Goal: Information Seeking & Learning: Learn about a topic

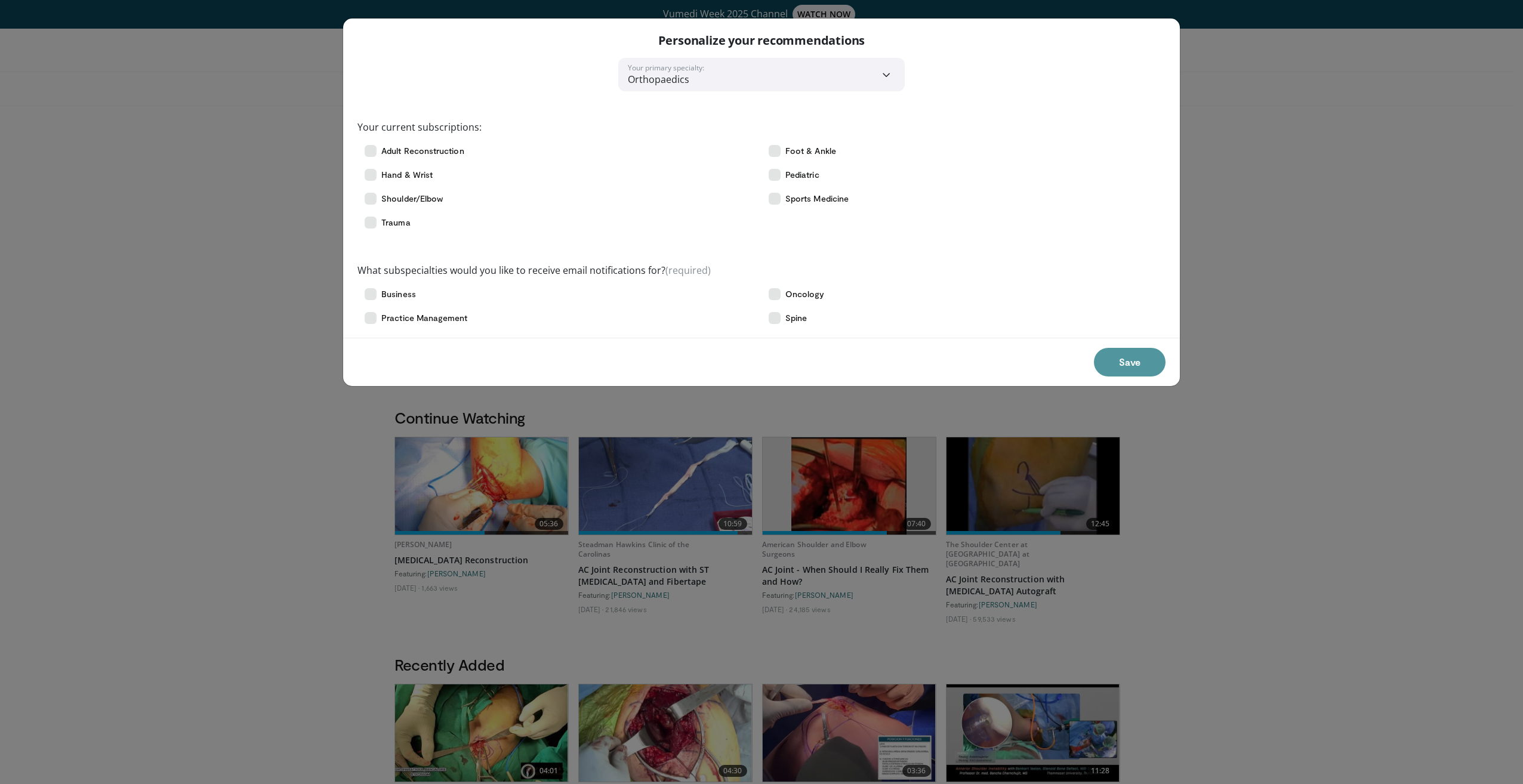
click at [1118, 368] on button "Save" at bounding box center [1129, 362] width 71 height 28
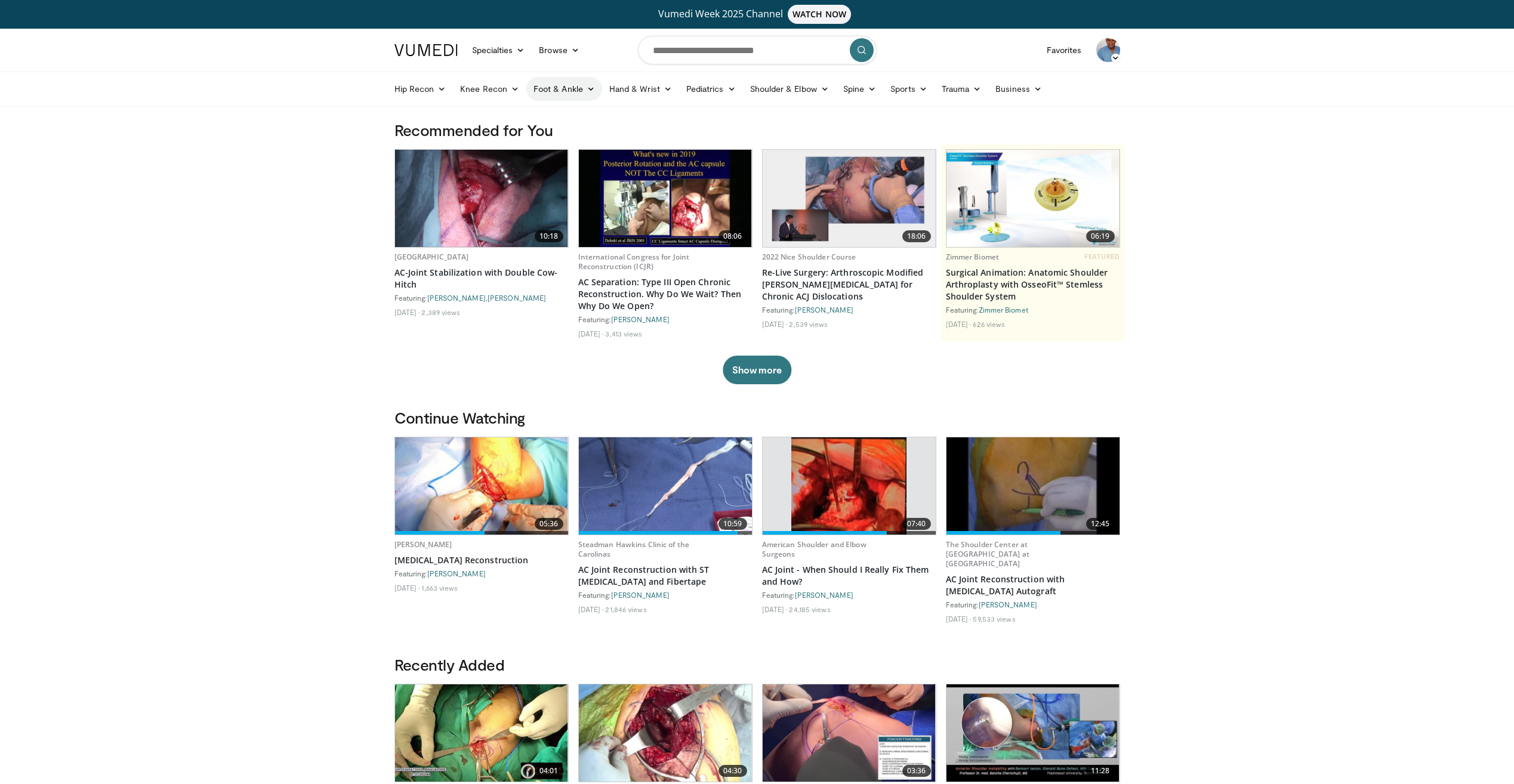
click at [587, 86] on icon at bounding box center [591, 89] width 9 height 9
click at [557, 172] on link "Ankle" at bounding box center [598, 174] width 142 height 20
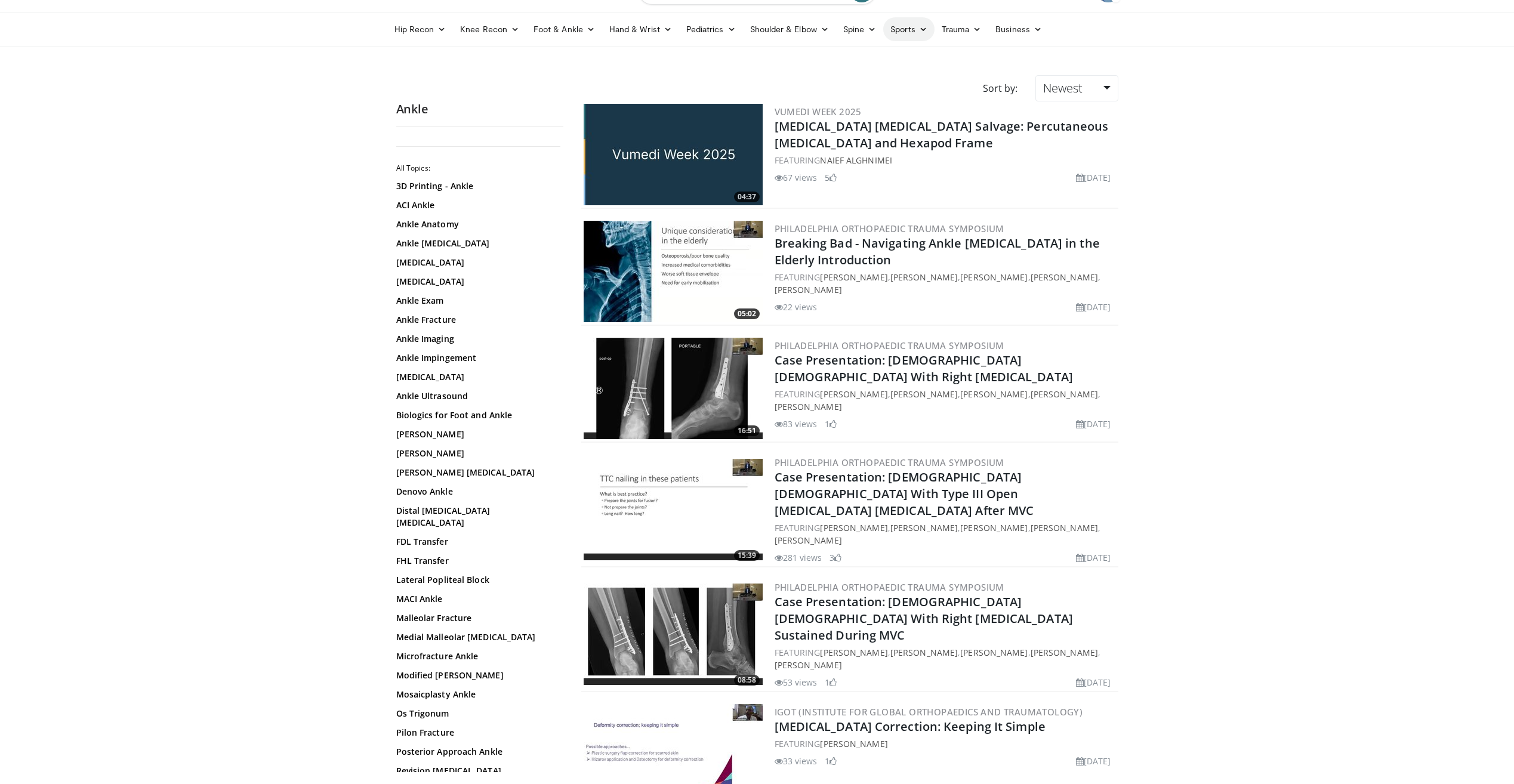
click at [919, 27] on icon at bounding box center [923, 29] width 9 height 9
click at [822, 94] on link "Foot & Ankle" at bounding box center [863, 96] width 142 height 20
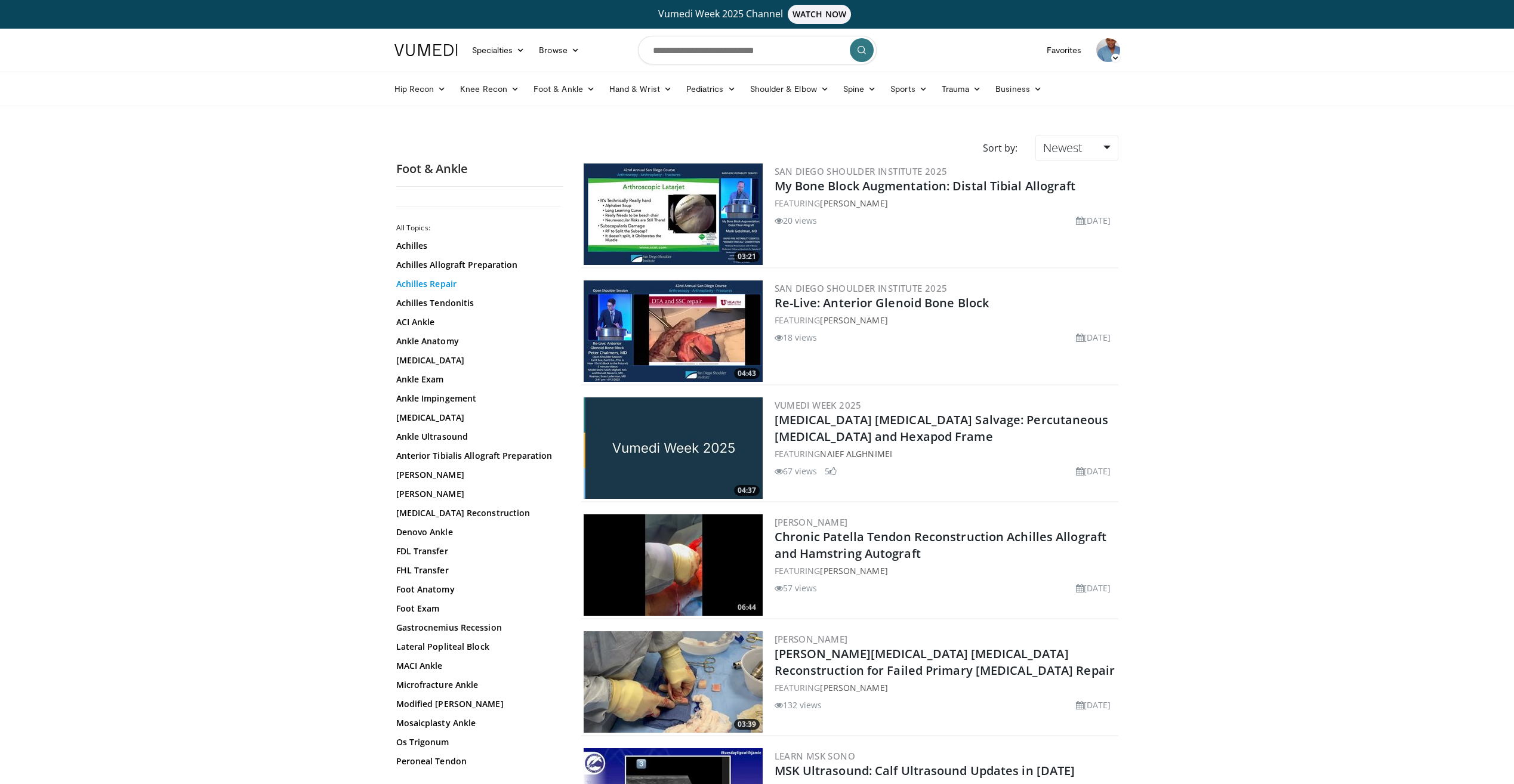
click at [442, 282] on link "Achilles Repair" at bounding box center [476, 283] width 161 height 12
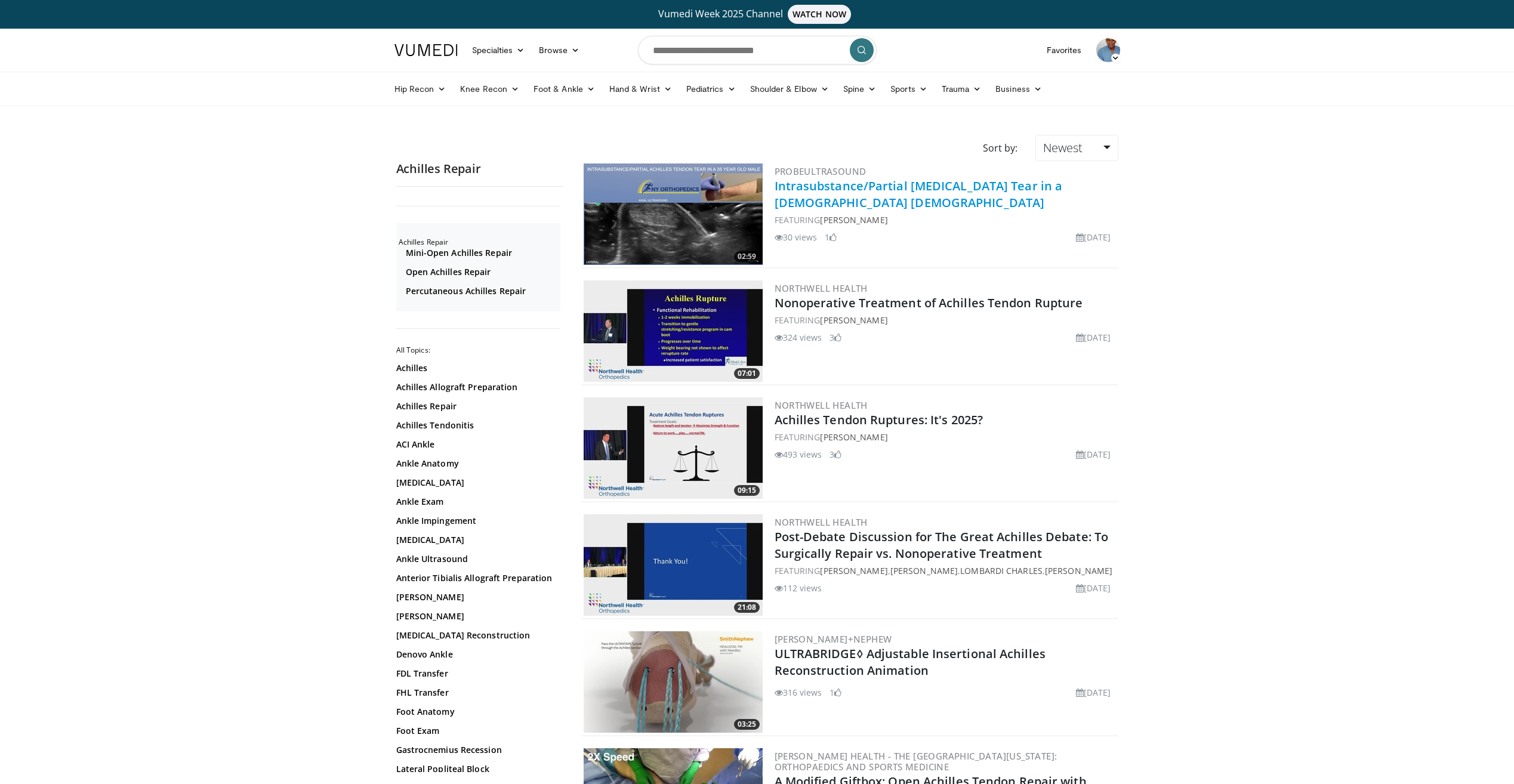
click at [912, 187] on link "Intrasubstance/Partial Achilles Tendon Tear in a 35 Year Old Male" at bounding box center [918, 195] width 289 height 33
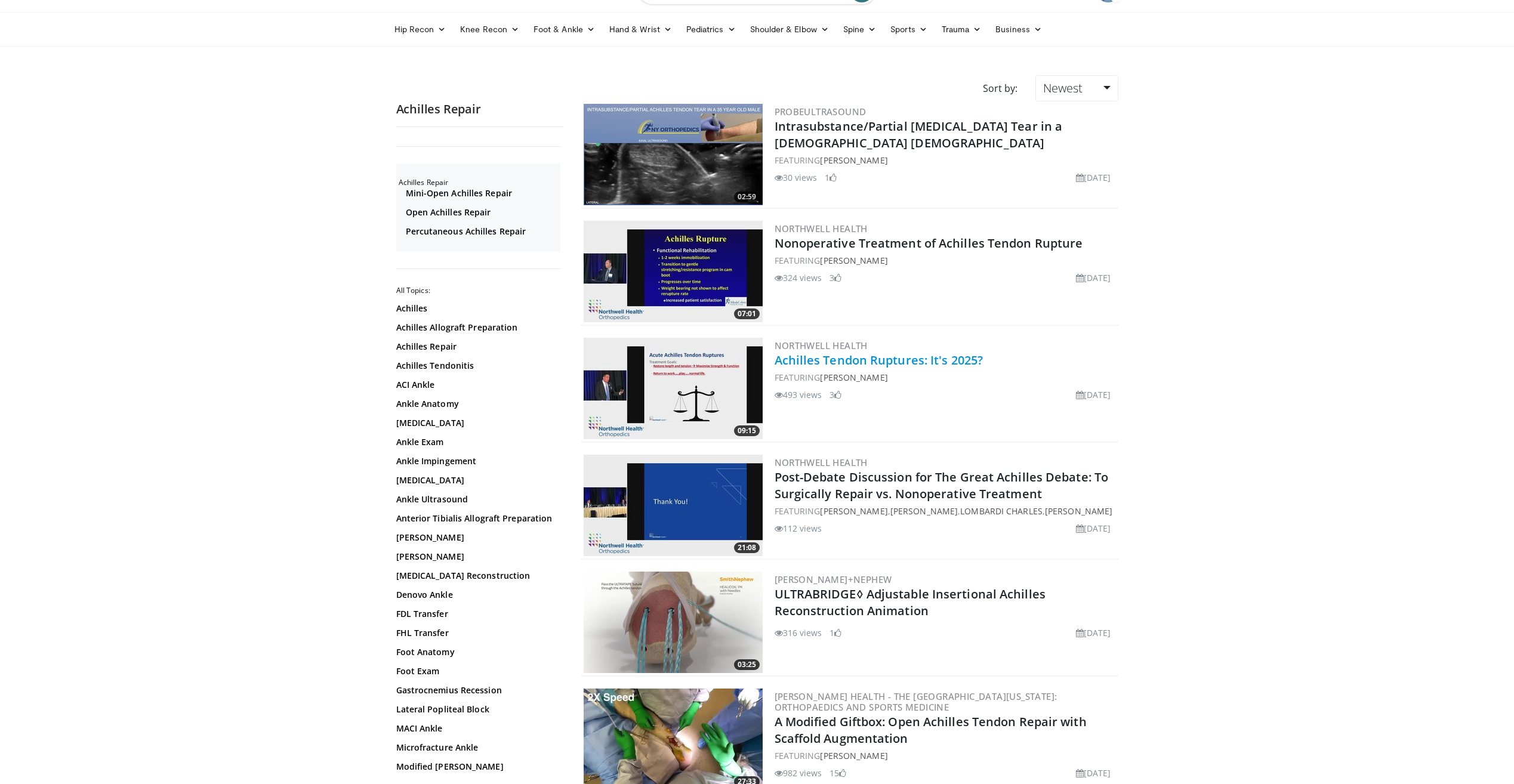
click at [887, 356] on link "Achilles Tendon Ruptures: It's 2025?" at bounding box center [879, 360] width 209 height 16
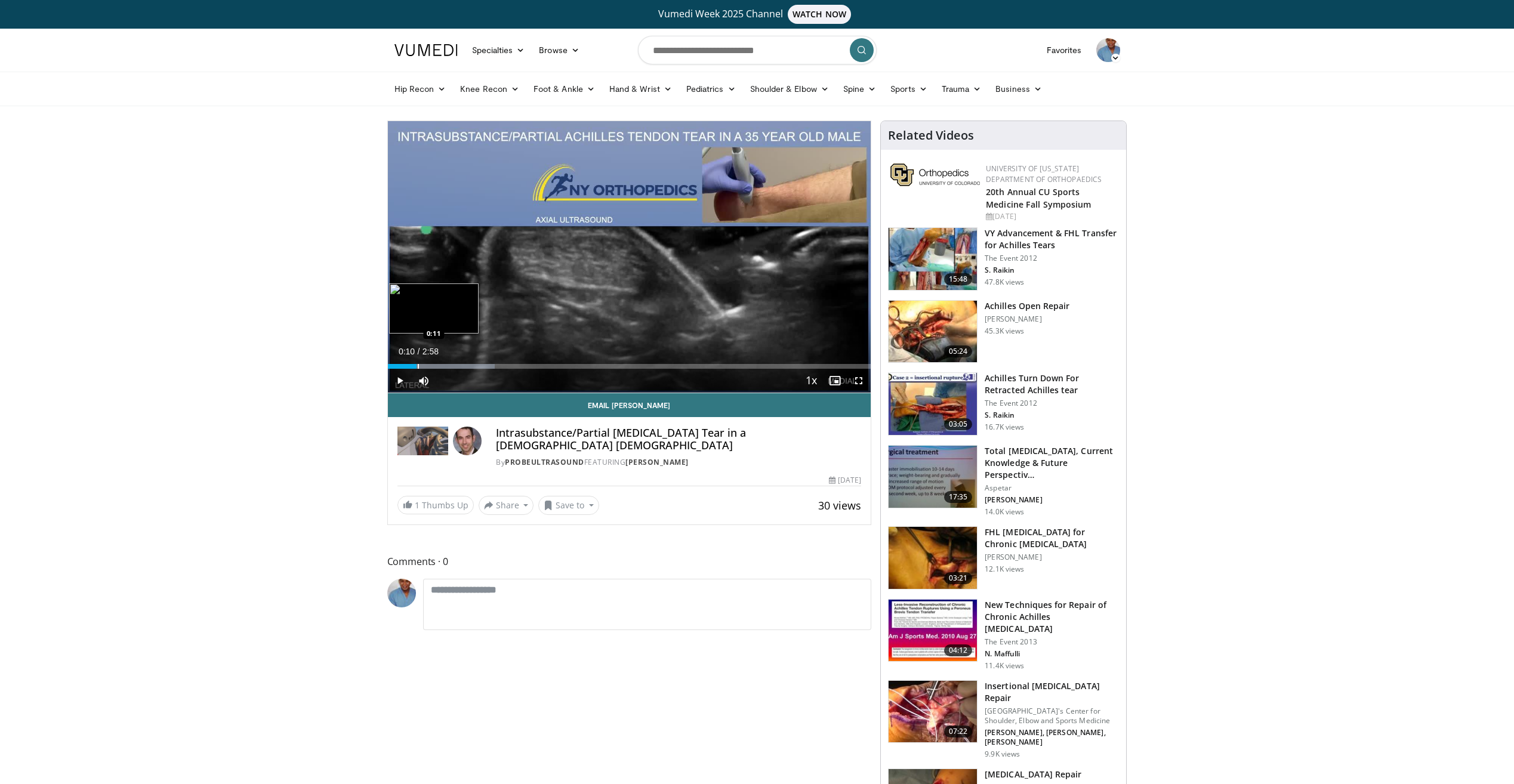
click at [418, 367] on div "Progress Bar" at bounding box center [418, 366] width 1 height 5
click at [464, 364] on div "Progress Bar" at bounding box center [464, 366] width 1 height 5
click at [502, 364] on div "Progress Bar" at bounding box center [502, 366] width 1 height 5
click at [528, 366] on div "Progress Bar" at bounding box center [528, 366] width 1 height 5
click at [569, 363] on div "Loaded : 55.98% 0:52 1:07" at bounding box center [630, 364] width 483 height 12
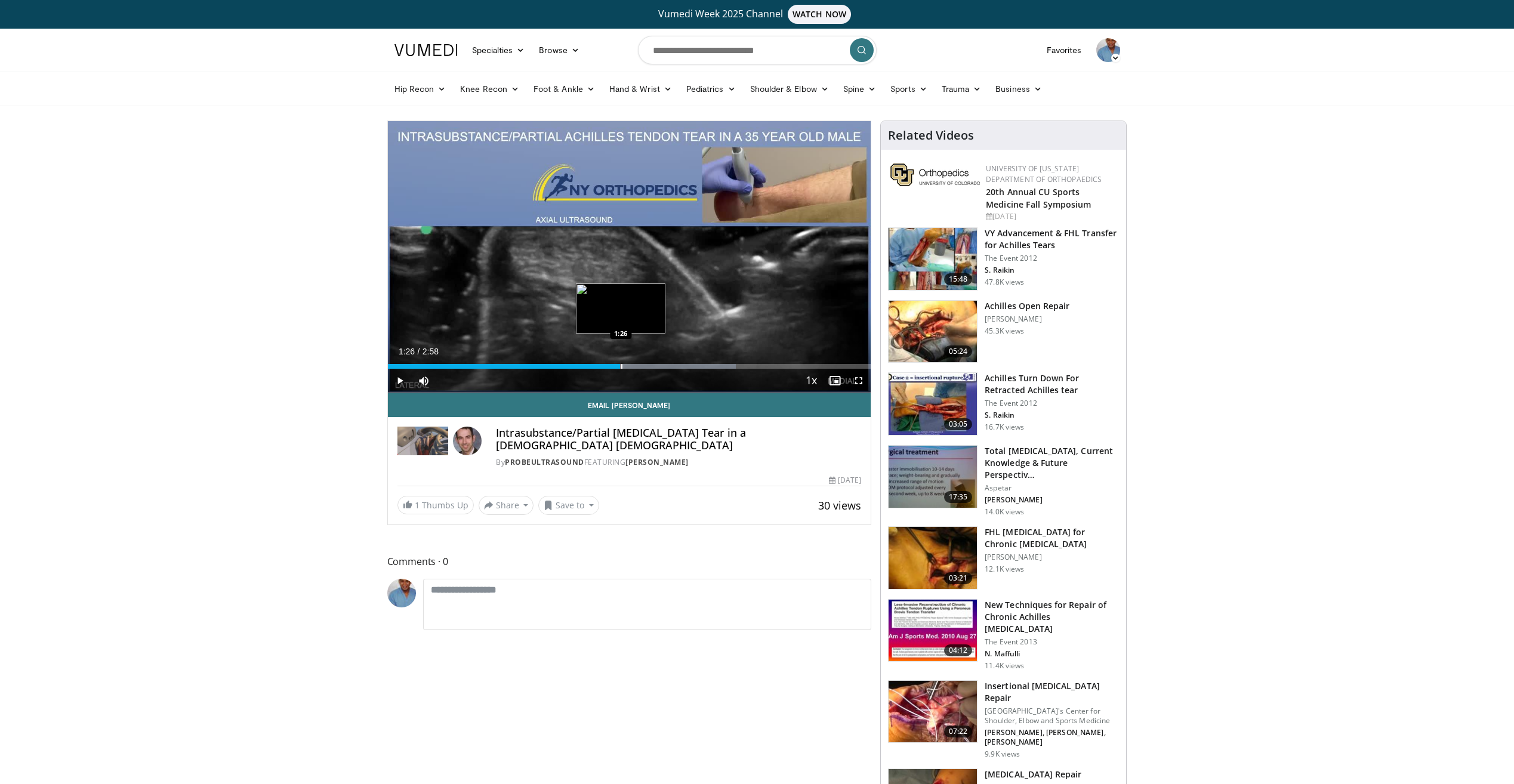
click at [621, 365] on div "Progress Bar" at bounding box center [621, 366] width 1 height 5
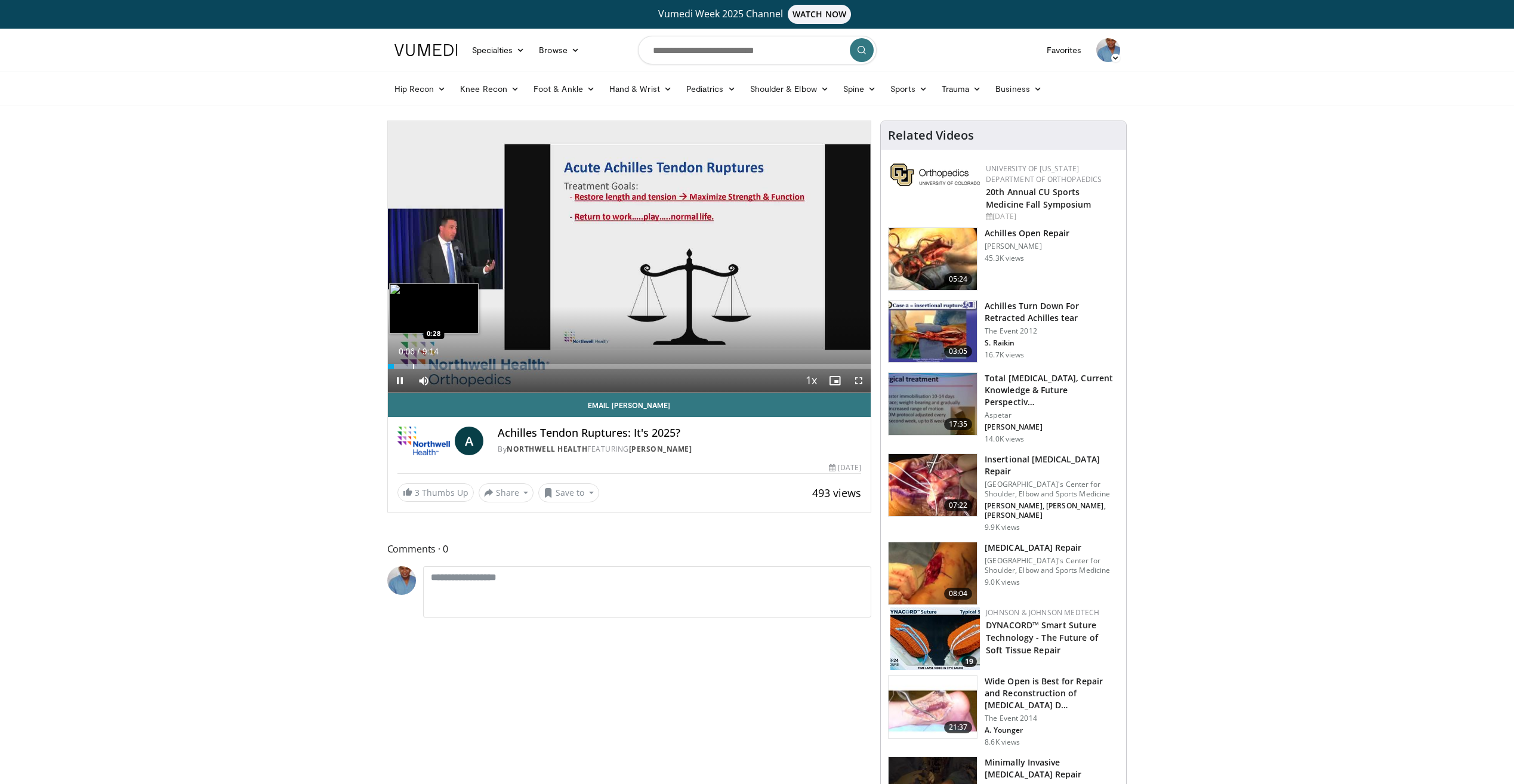
click at [412, 363] on div "Loaded : 8.94% 0:06 0:28" at bounding box center [630, 364] width 483 height 12
click at [431, 366] on div "Progress Bar" at bounding box center [430, 366] width 1 height 5
click at [447, 364] on div "Progress Bar" at bounding box center [447, 366] width 1 height 5
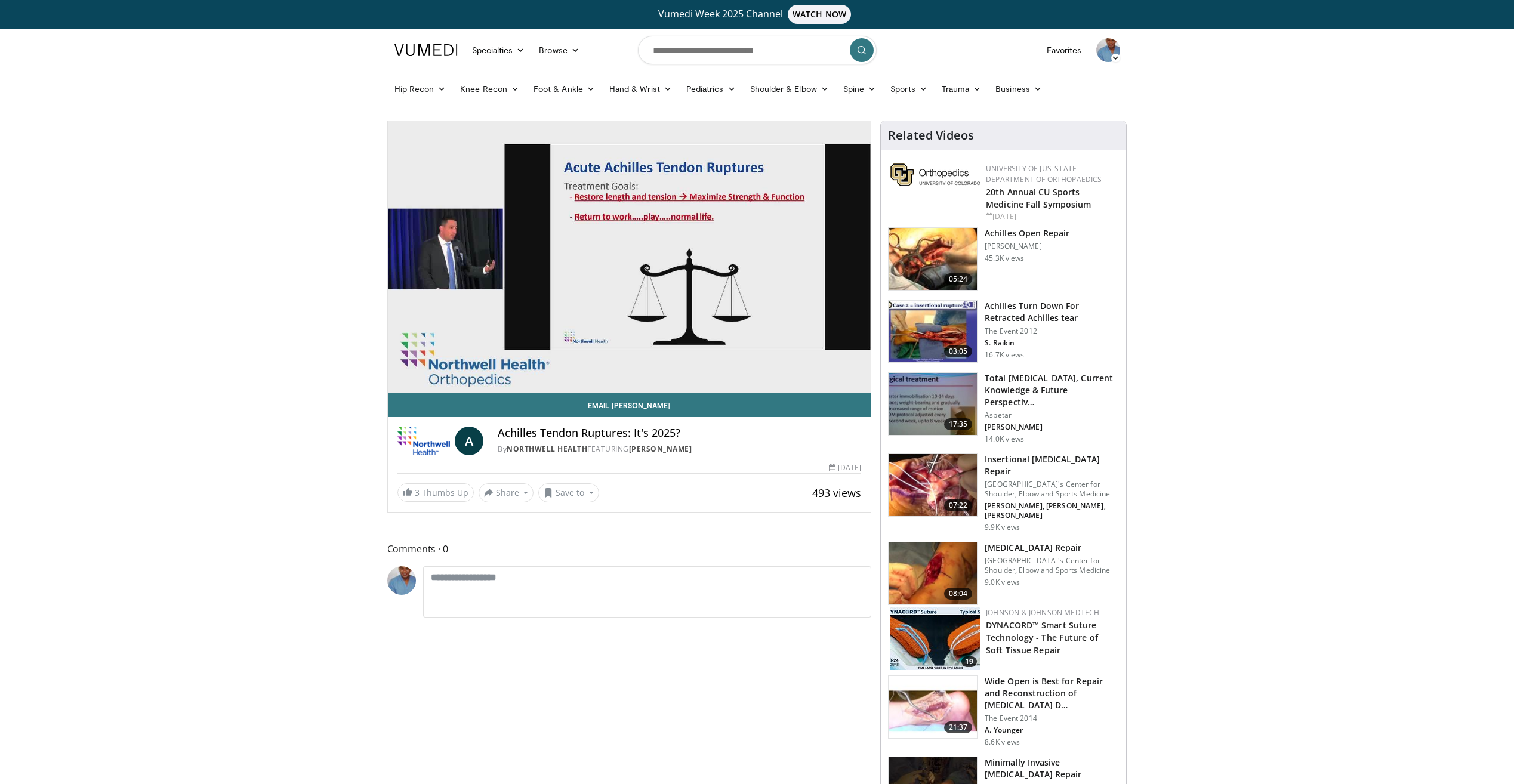
click at [477, 365] on div "10 seconds Tap to unmute" at bounding box center [630, 257] width 483 height 272
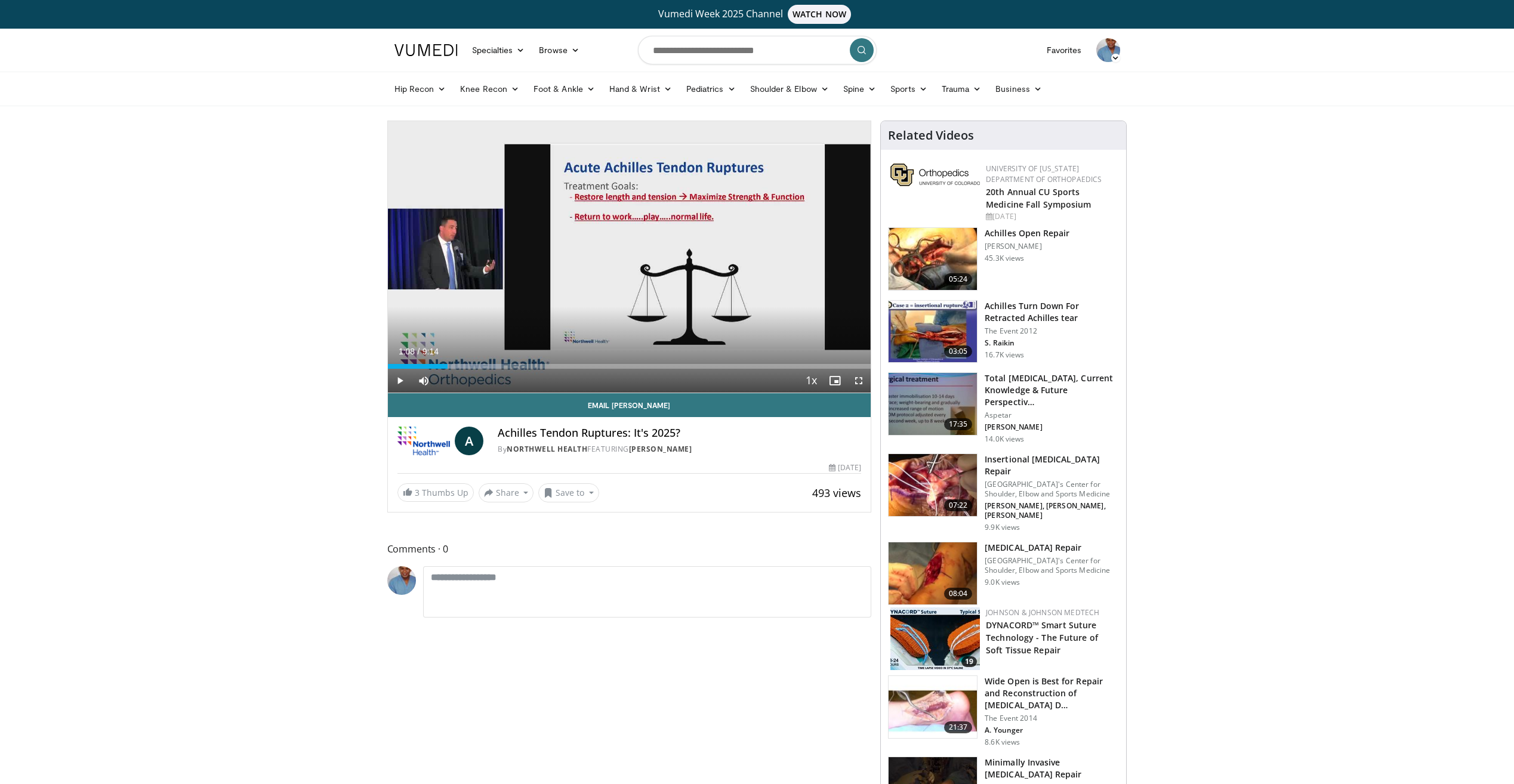
click at [497, 370] on div "Current Time 1:08 / Duration 9:14 Play Skip Backward Skip Forward Mute 44% Load…" at bounding box center [630, 380] width 483 height 23
click at [483, 365] on div "Progress Bar" at bounding box center [462, 366] width 79 height 5
click at [513, 361] on div "Loaded : 27.08% 1:49 2:22" at bounding box center [630, 364] width 483 height 12
click at [554, 367] on div "Progress Bar" at bounding box center [554, 366] width 1 height 5
click at [579, 367] on div "Progress Bar" at bounding box center [579, 366] width 1 height 5
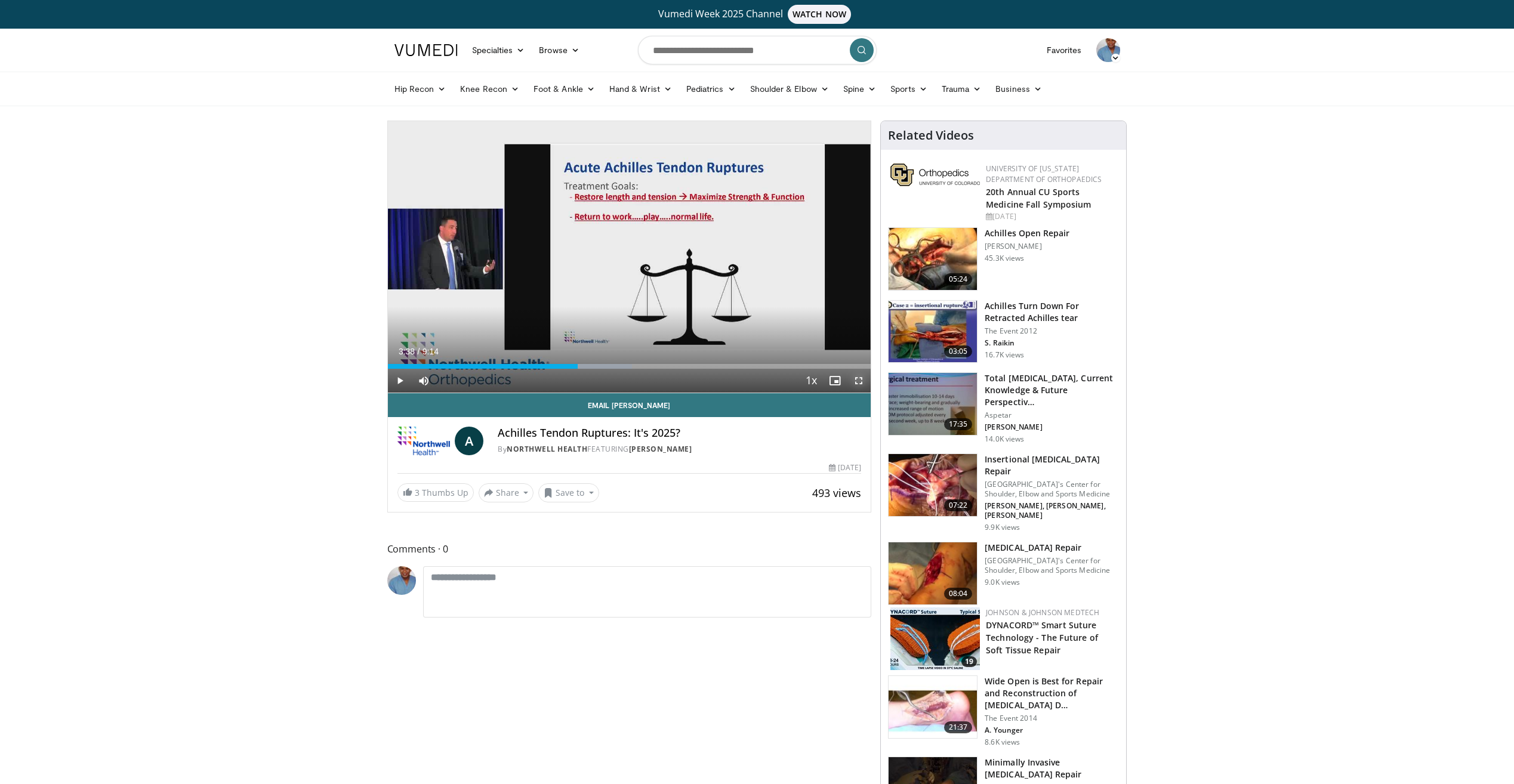
drag, startPoint x: 861, startPoint y: 382, endPoint x: 863, endPoint y: 426, distance: 44.0
click at [861, 382] on span "Video Player" at bounding box center [859, 380] width 23 height 23
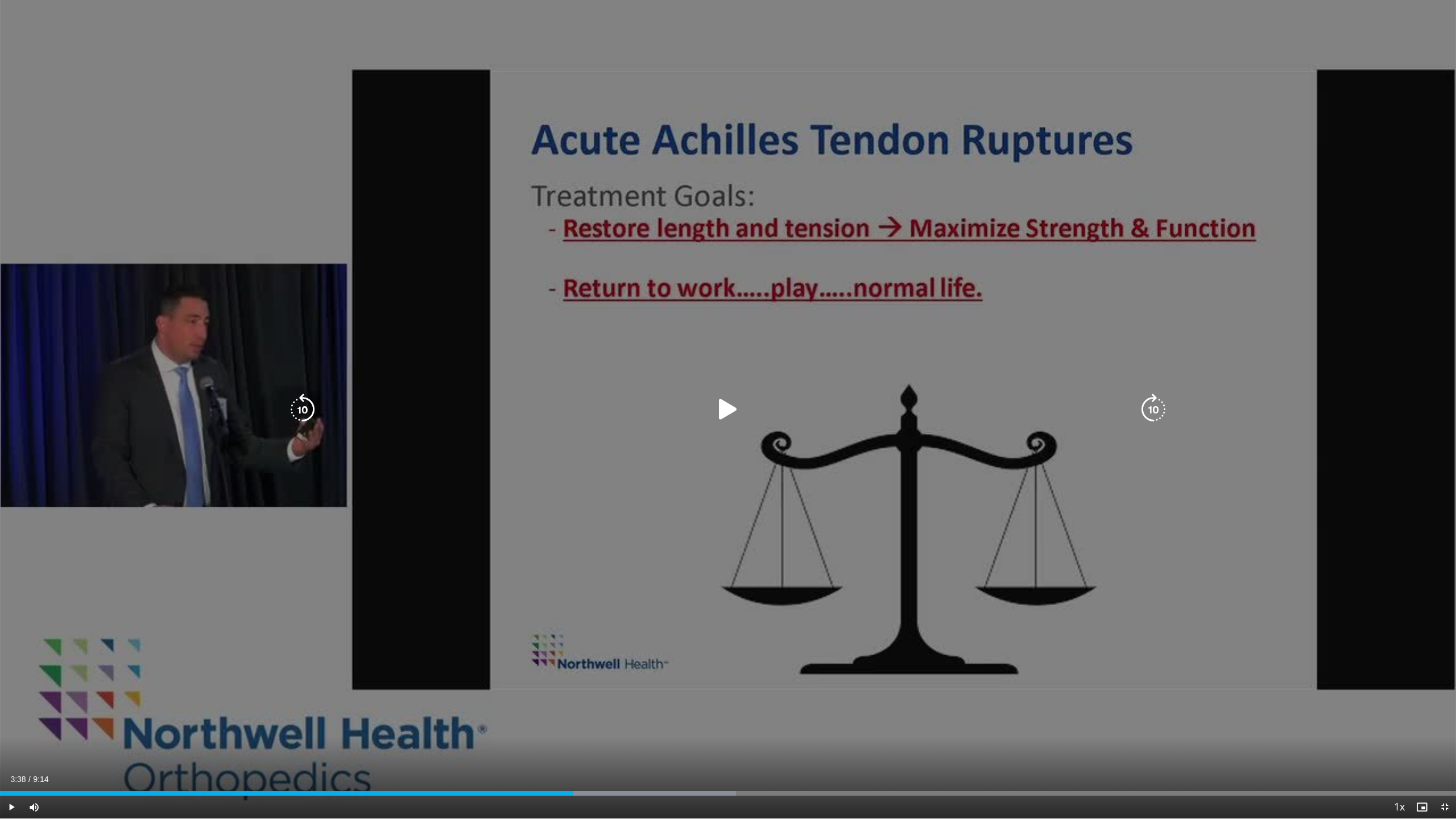
click at [721, 409] on icon "Video Player" at bounding box center [728, 409] width 32 height 32
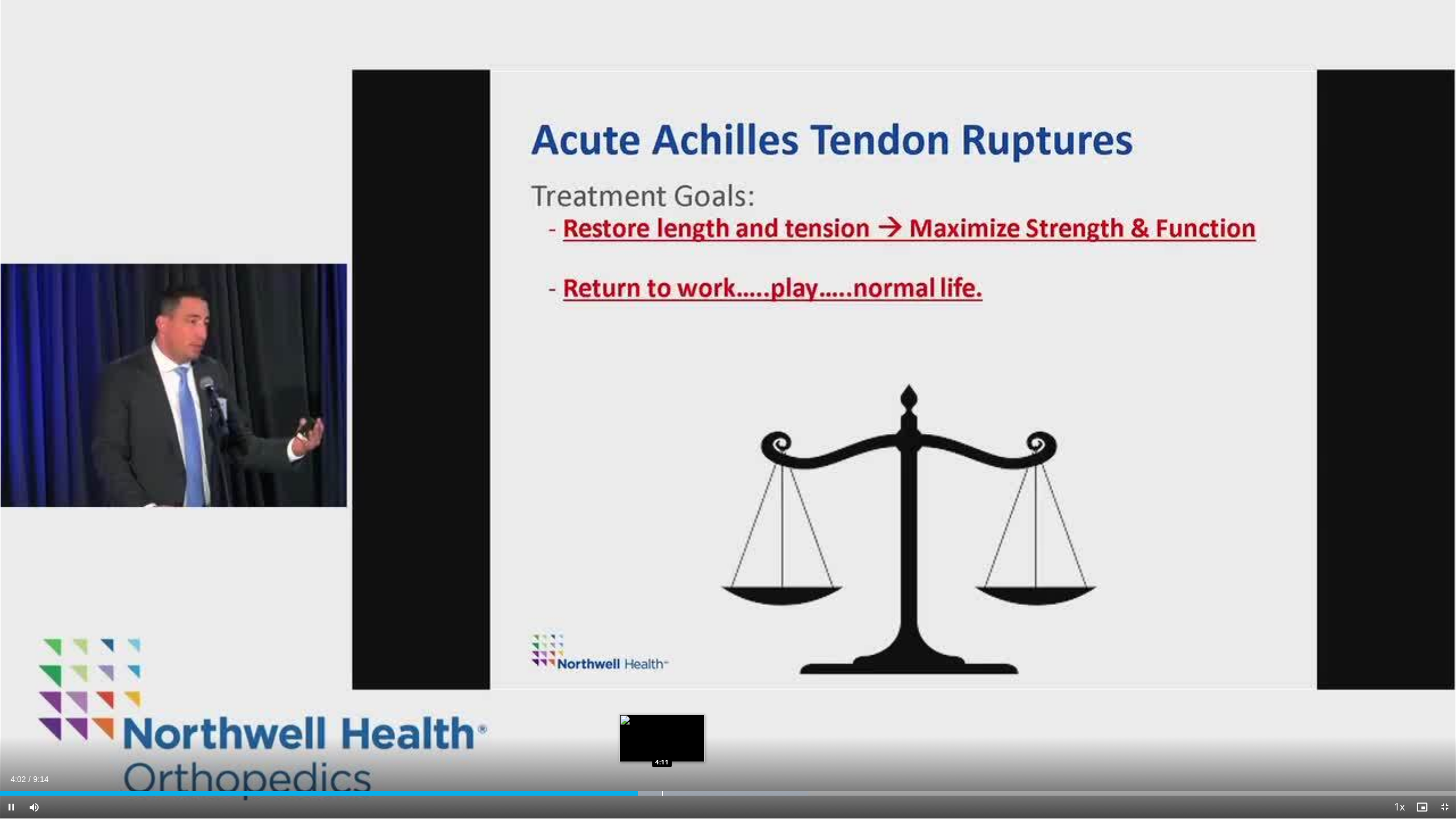
click at [662, 746] on div "Progress Bar" at bounding box center [662, 793] width 1 height 5
click at [684, 746] on div "Progress Bar" at bounding box center [684, 793] width 1 height 5
click at [701, 746] on video-js "**********" at bounding box center [728, 409] width 1456 height 819
click at [711, 746] on div "Progress Bar" at bounding box center [711, 793] width 1 height 5
click at [731, 746] on div "Progress Bar" at bounding box center [731, 793] width 1 height 5
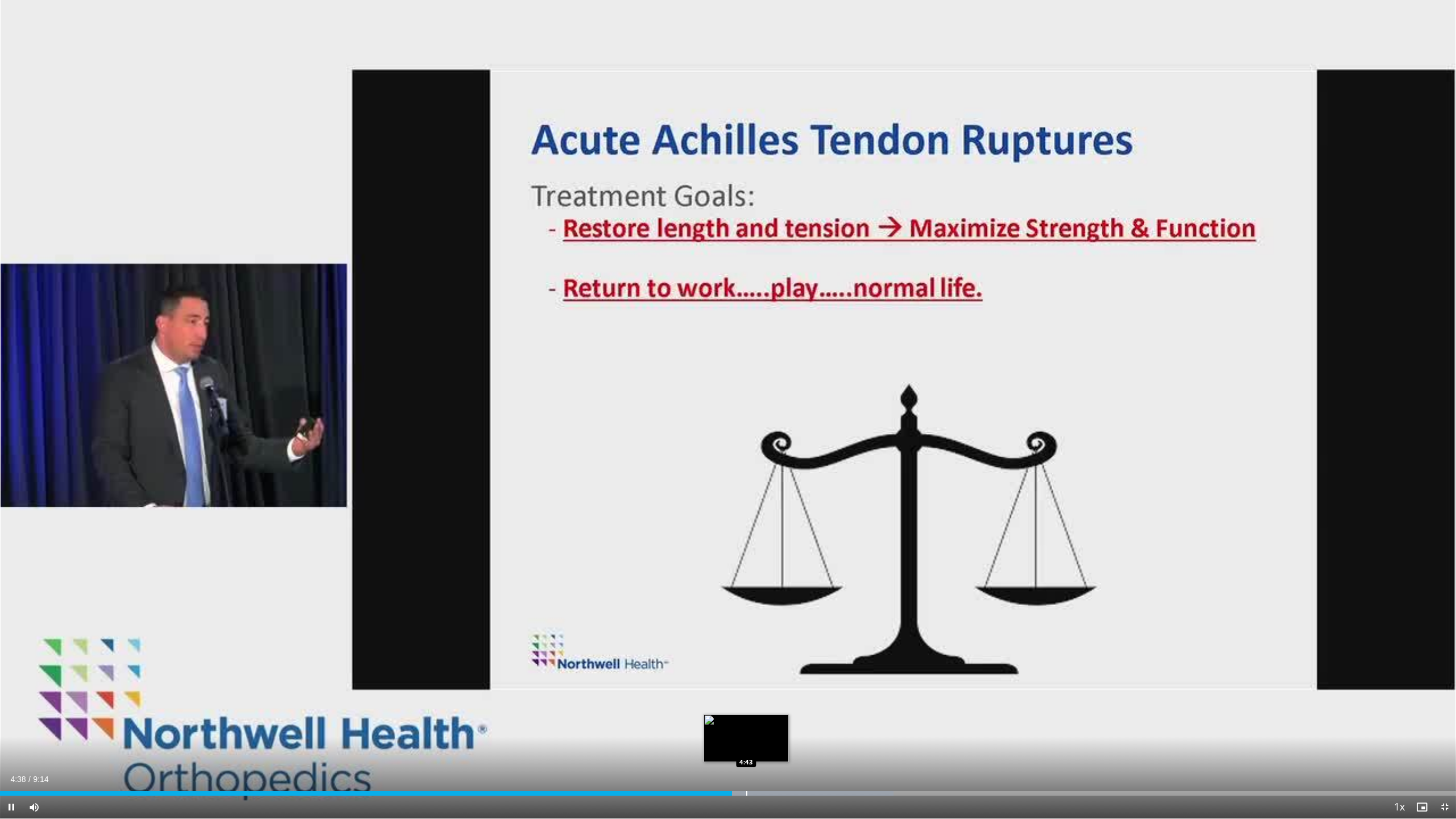
click at [747, 746] on div "Loaded : 61.37% 4:38 4:43" at bounding box center [728, 790] width 1456 height 11
click at [762, 746] on div "Loaded : 62.66% 4:49 4:50" at bounding box center [728, 790] width 1456 height 11
click at [789, 746] on div "Progress Bar" at bounding box center [788, 793] width 1 height 5
click at [806, 746] on div "Progress Bar" at bounding box center [806, 793] width 1 height 5
click at [819, 746] on video-js "**********" at bounding box center [728, 409] width 1456 height 819
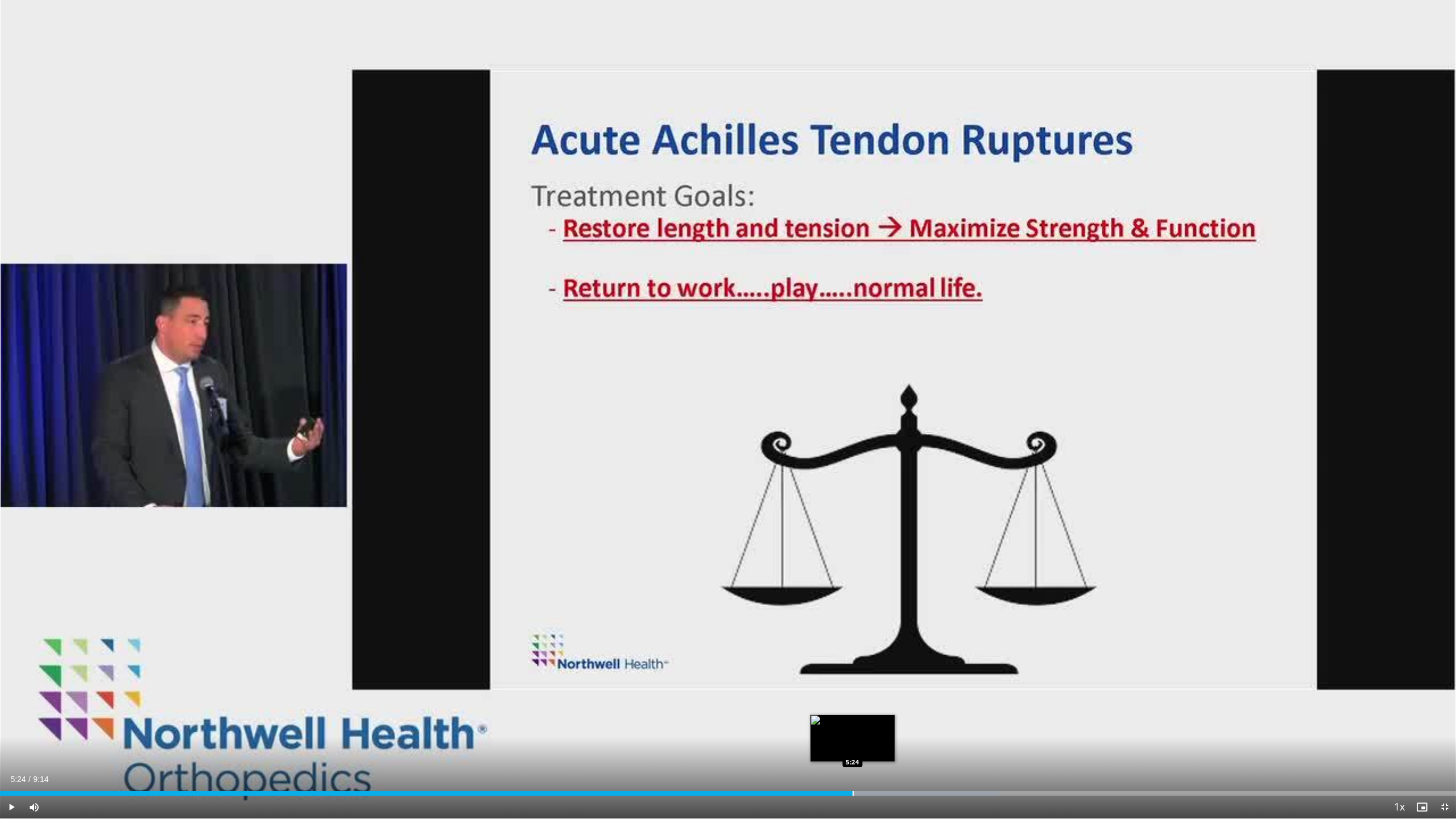
click at [853, 746] on div "Progress Bar" at bounding box center [853, 793] width 1 height 5
click at [871, 746] on div "Loaded : 69.82% 5:25 5:31" at bounding box center [728, 790] width 1456 height 11
click at [893, 746] on div "Progress Bar" at bounding box center [893, 793] width 1 height 5
click at [913, 746] on div "Progress Bar" at bounding box center [912, 793] width 1 height 5
click at [936, 746] on div "Progress Bar" at bounding box center [936, 793] width 1 height 5
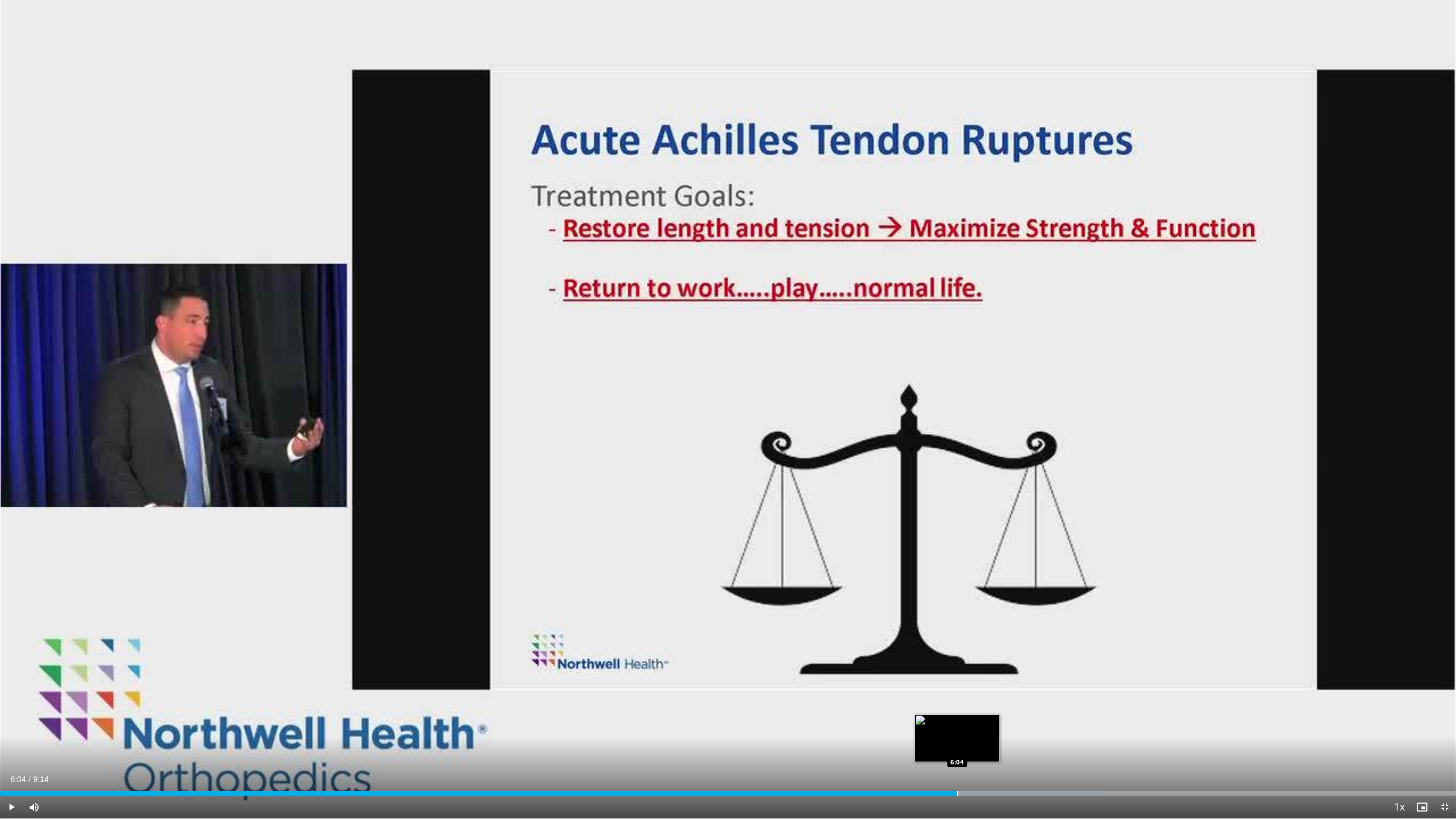
click at [957, 746] on div "Progress Bar" at bounding box center [957, 793] width 1 height 5
click at [968, 746] on div "Loaded : 76.98% 6:05 6:08" at bounding box center [728, 793] width 1456 height 5
click at [982, 746] on div "Progress Bar" at bounding box center [1010, 793] width 241 height 5
click at [996, 746] on div "Loaded : 78.77% 6:14 6:18" at bounding box center [728, 790] width 1456 height 11
click at [1010, 746] on div "Loaded : 79.42% 6:24 6:24" at bounding box center [728, 790] width 1456 height 11
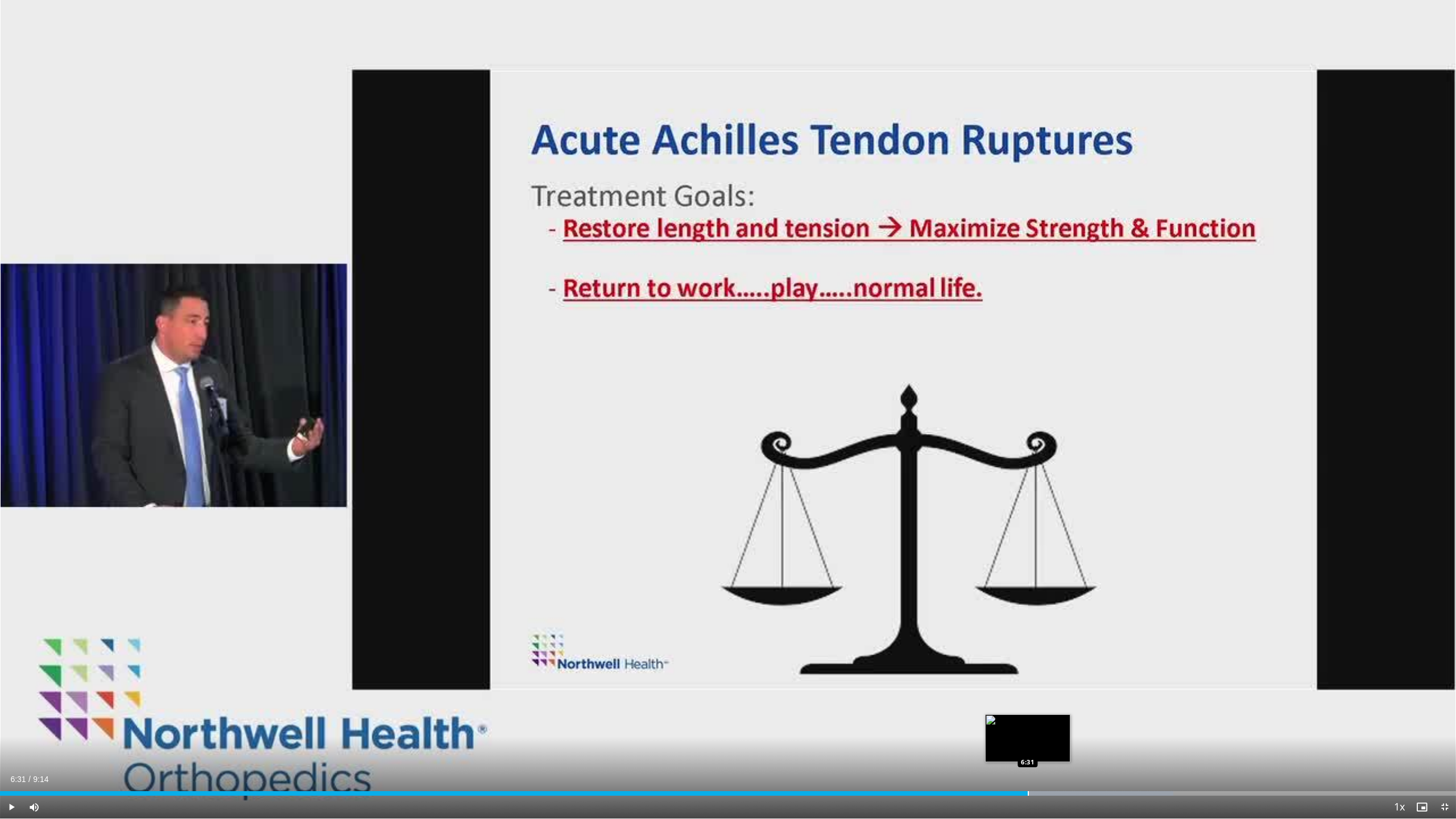
click at [1028, 746] on div "Progress Bar" at bounding box center [1028, 793] width 1 height 5
click at [1064, 746] on div "Current Time 6:31 / Duration 9:14 Pause Skip Backward Skip Forward Mute 44% Loa…" at bounding box center [728, 807] width 1456 height 22
click at [1059, 746] on div "Current Time 6:33 / Duration 9:14 Pause Skip Backward Skip Forward Mute 44% Loa…" at bounding box center [728, 807] width 1456 height 22
click at [1061, 746] on div "Loaded : 82.36% 6:34 6:43" at bounding box center [728, 790] width 1456 height 11
click at [1134, 746] on div "Progress Bar" at bounding box center [1134, 793] width 1 height 5
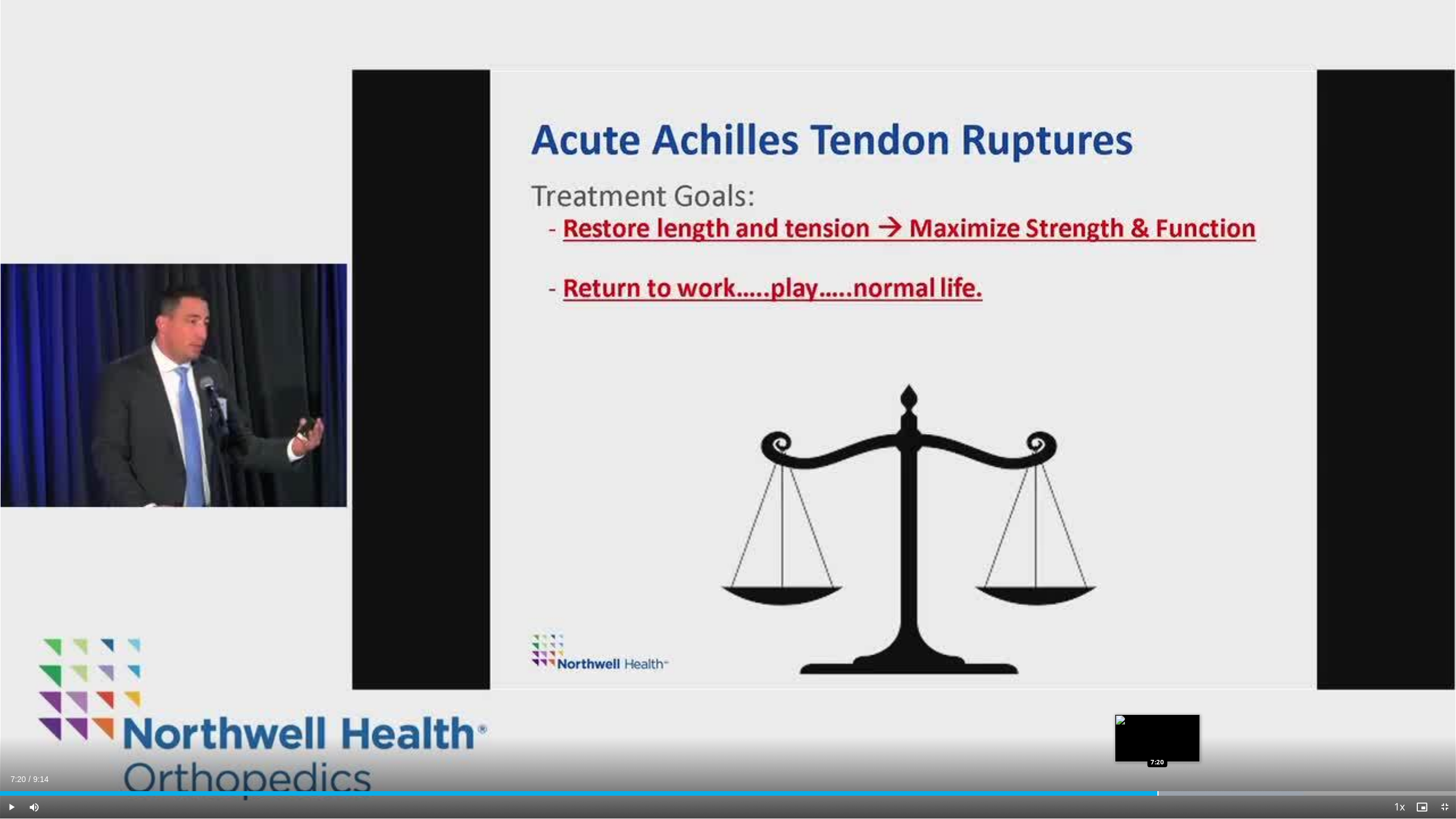
click at [1158, 746] on div "Progress Bar" at bounding box center [1158, 793] width 1 height 5
click at [1179, 746] on div "Progress Bar" at bounding box center [1179, 793] width 1 height 5
click at [1198, 746] on div "Progress Bar" at bounding box center [1197, 793] width 1 height 5
click at [1447, 746] on span "Video Player" at bounding box center [1445, 807] width 22 height 22
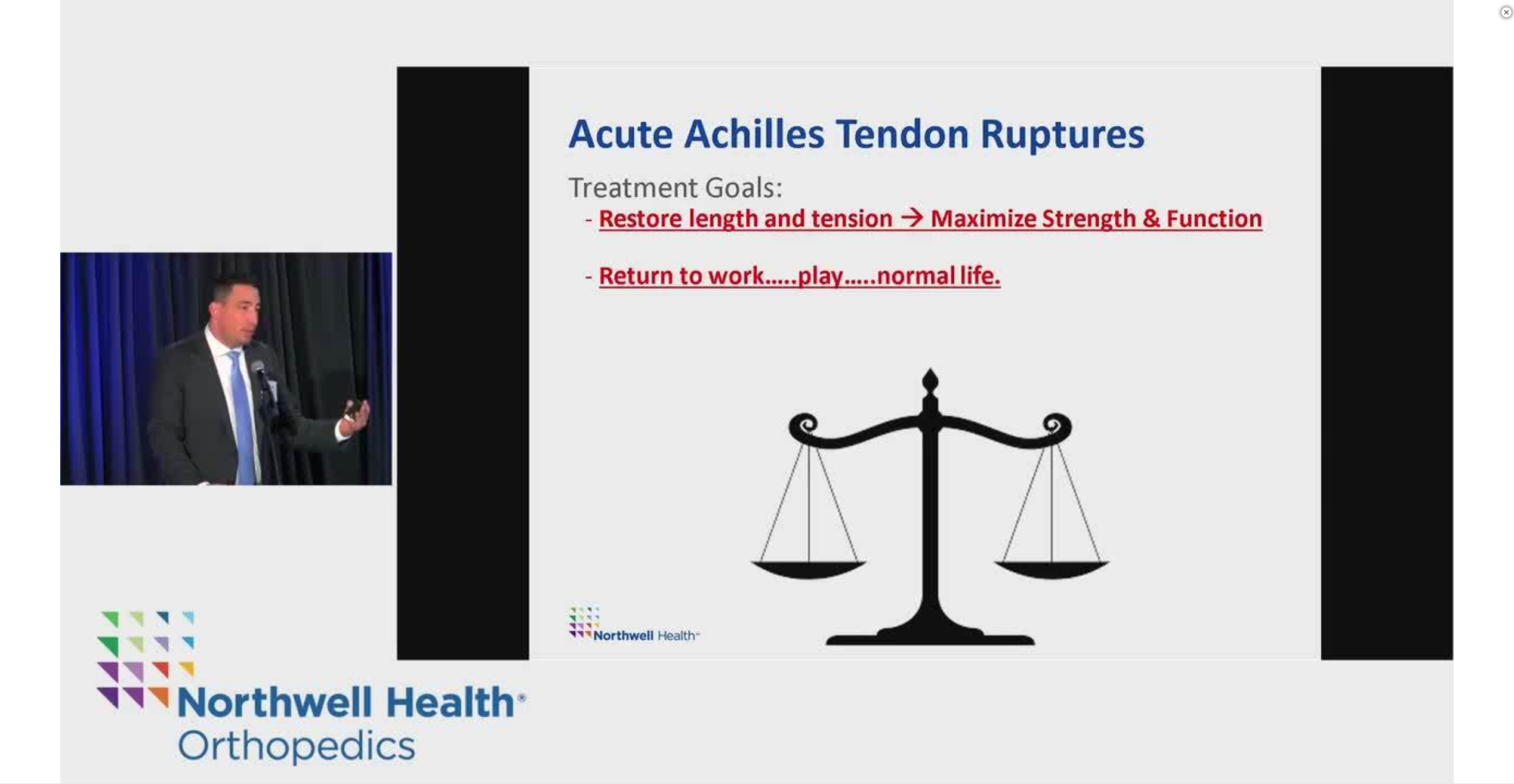
scroll to position [179, 0]
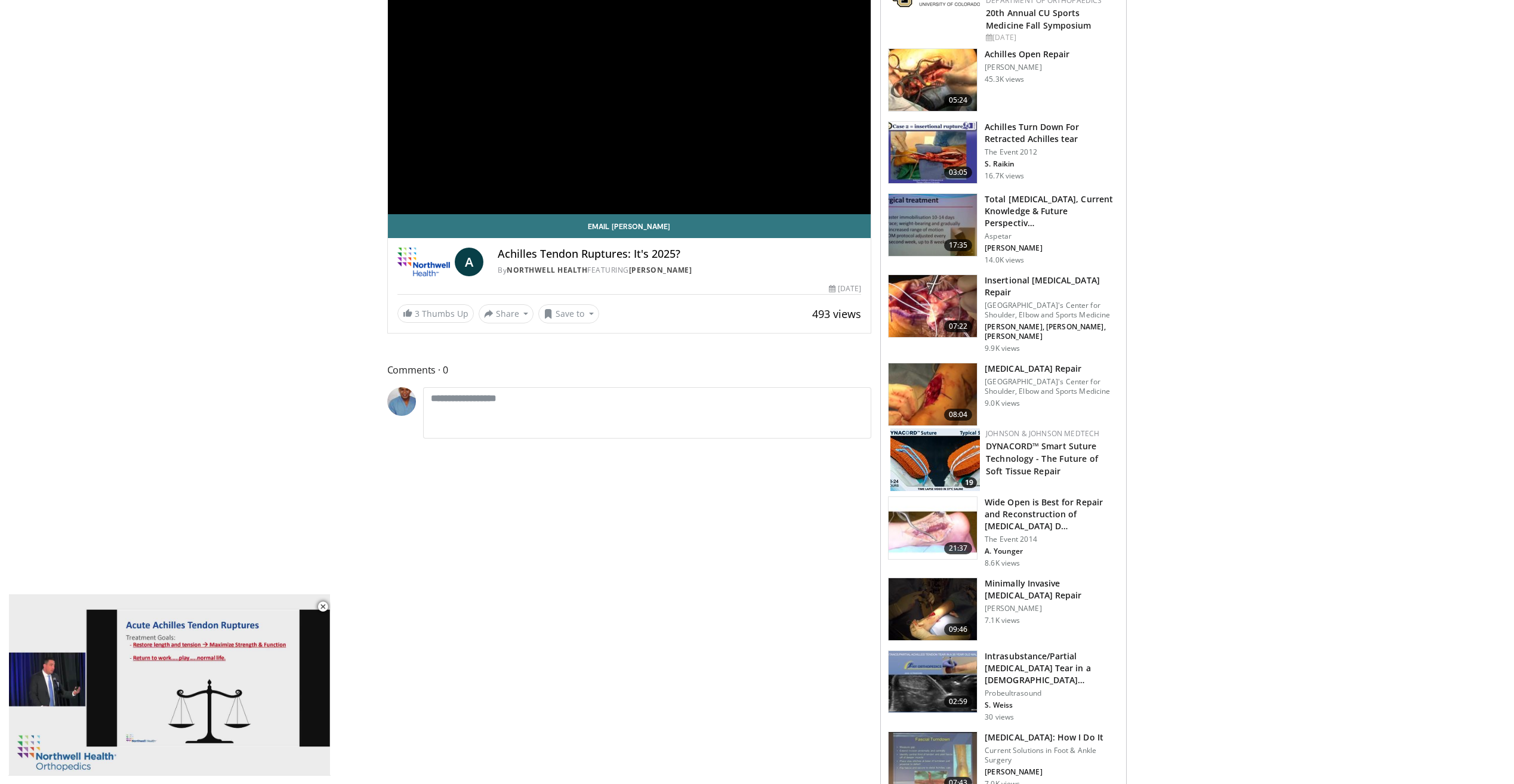
click at [1019, 281] on h3 "Insertional [MEDICAL_DATA] Repair" at bounding box center [1051, 286] width 134 height 23
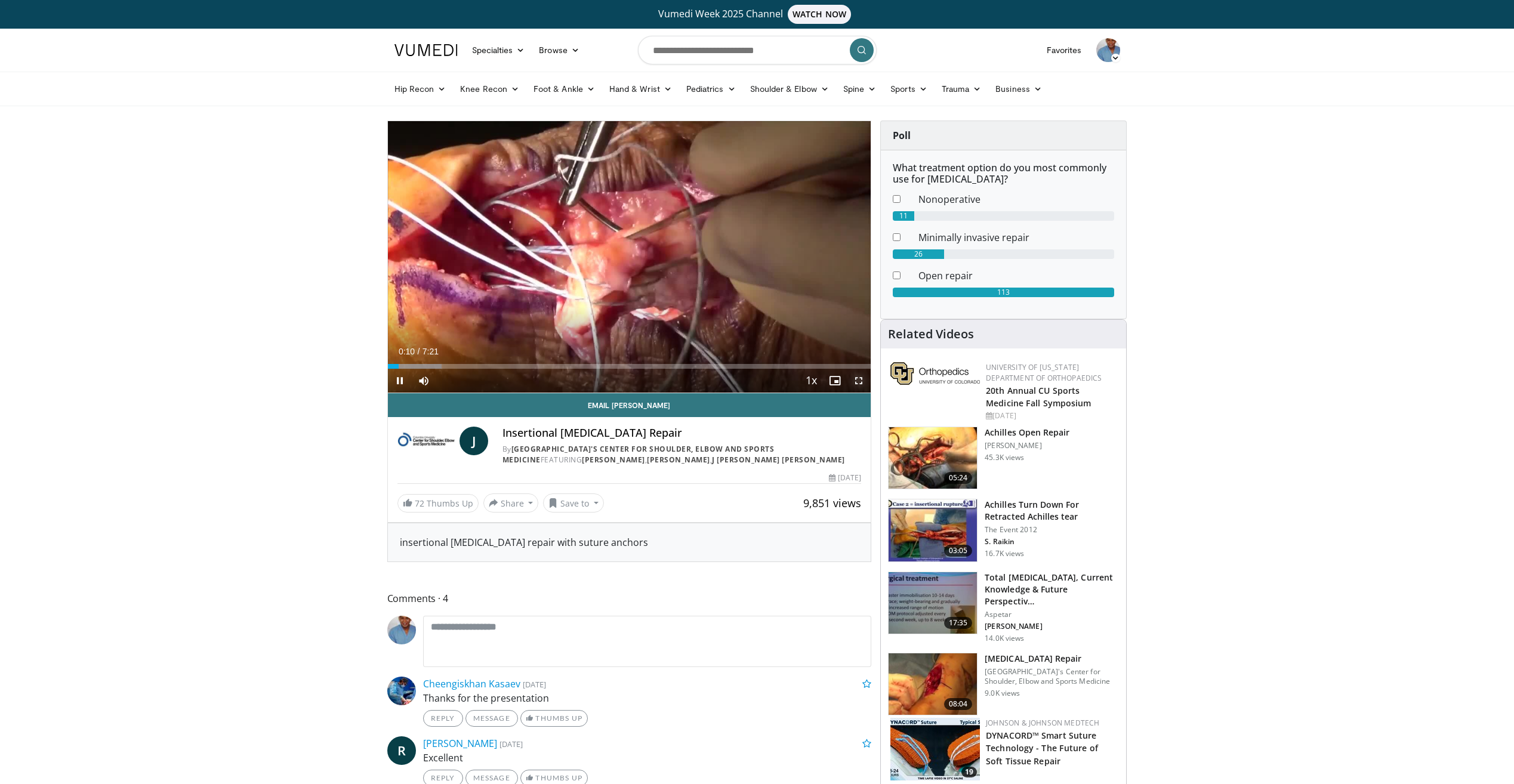
click at [857, 376] on span "Video Player" at bounding box center [859, 380] width 23 height 23
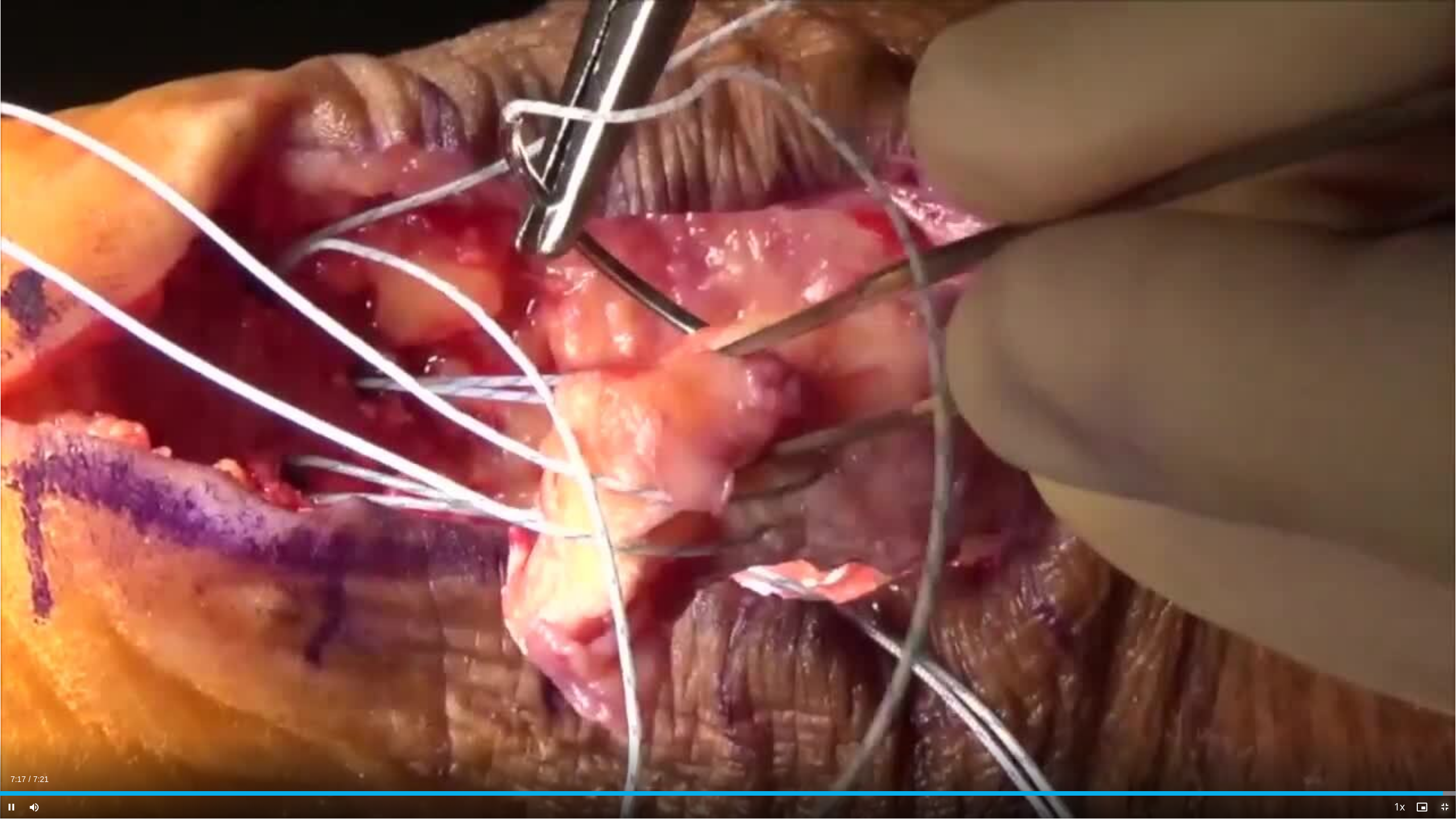
click at [1442, 746] on span "Video Player" at bounding box center [1445, 807] width 22 height 22
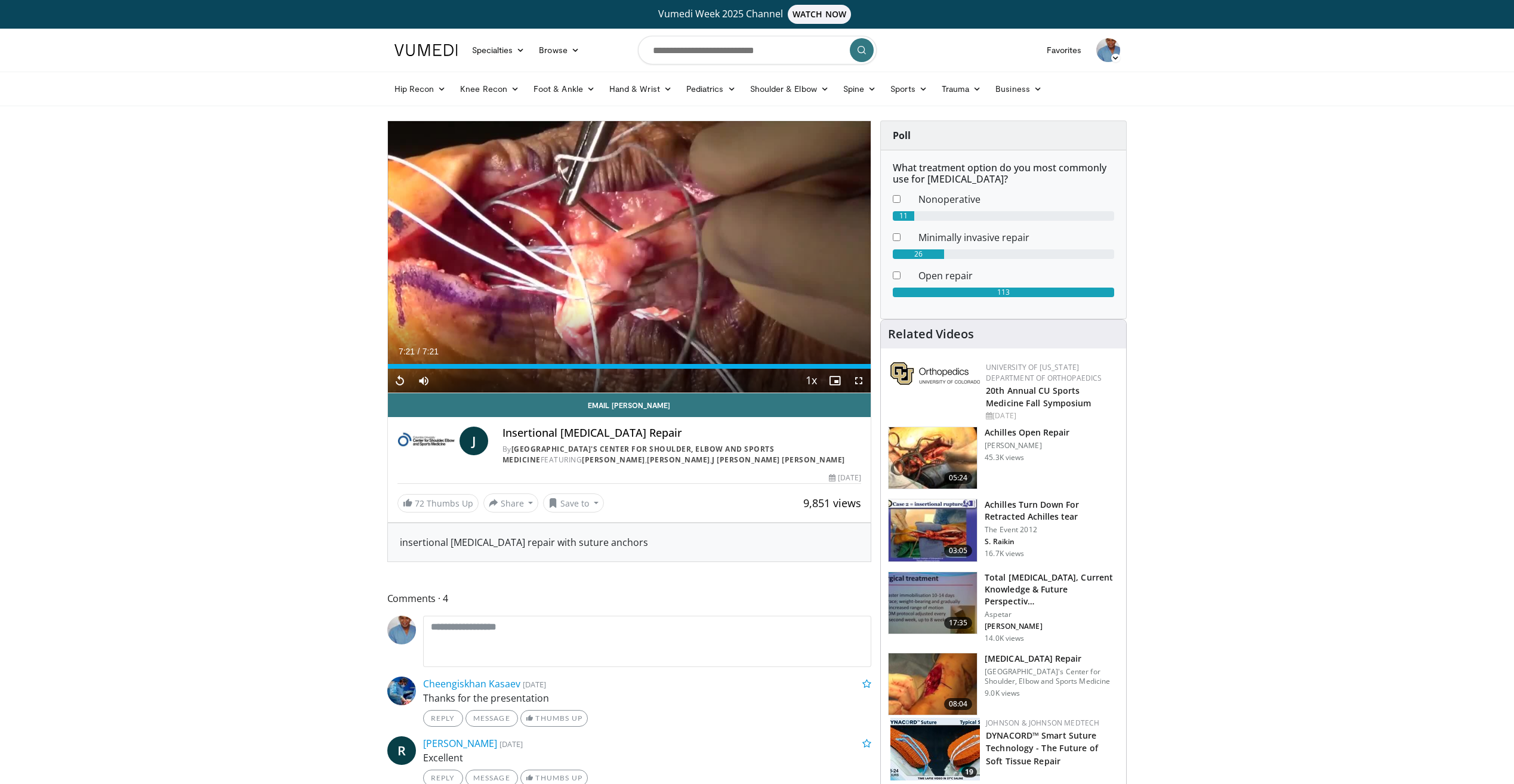
click at [1049, 667] on p "[GEOGRAPHIC_DATA]'s Center for Shoulder, Elbow and Sports Medicine" at bounding box center [1051, 676] width 134 height 20
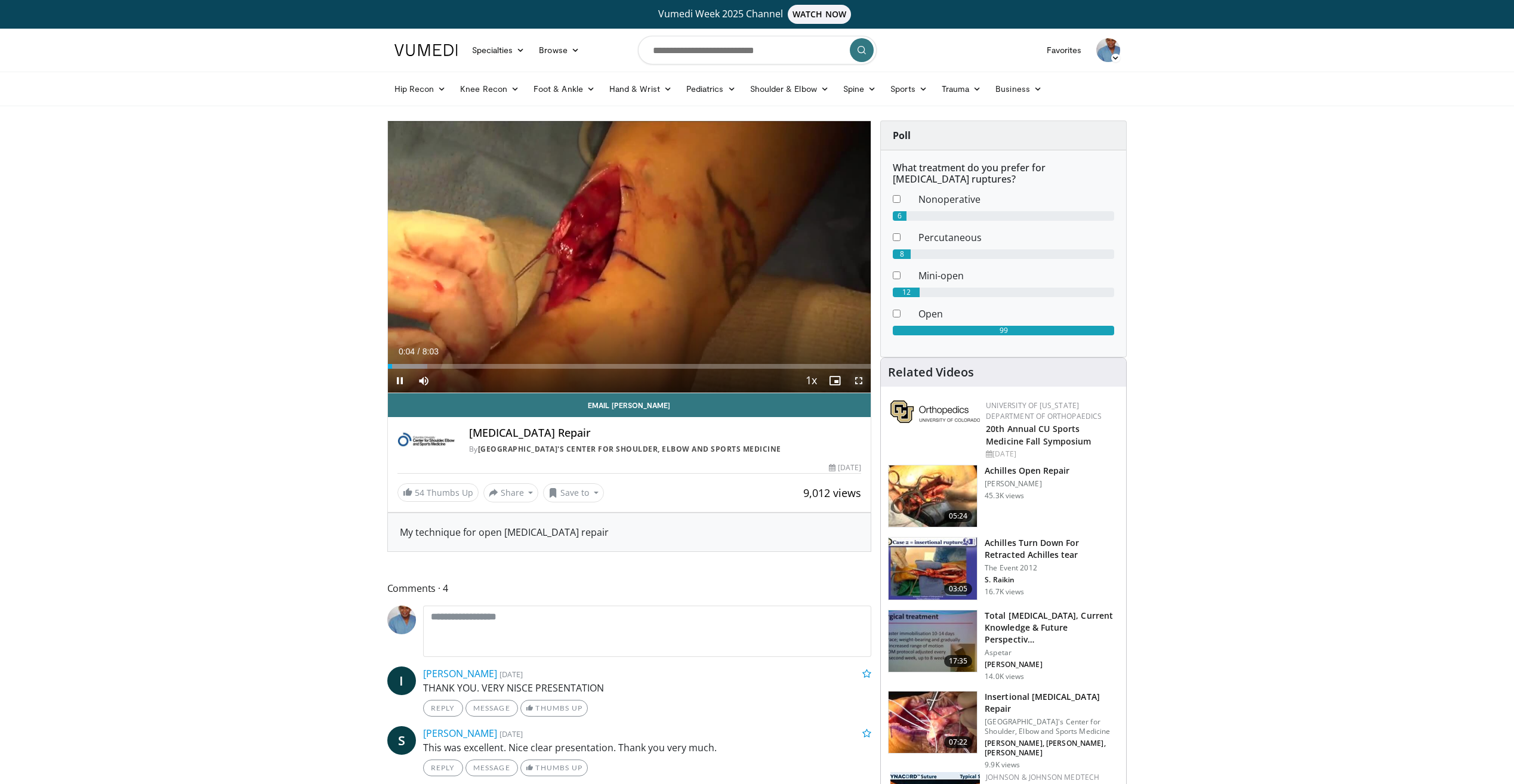
click at [858, 379] on span "Video Player" at bounding box center [859, 380] width 23 height 23
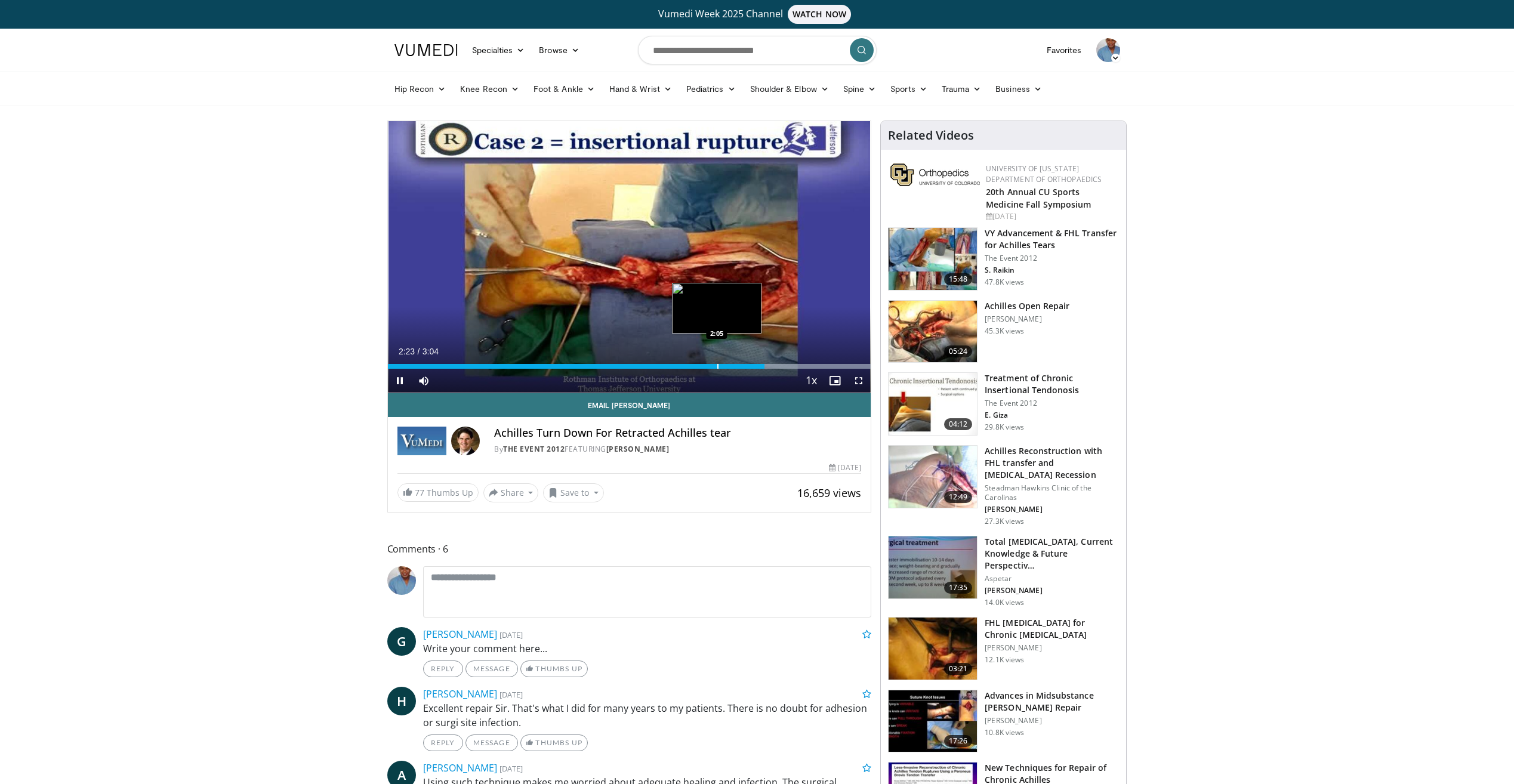
click at [716, 361] on div "Loaded : 100.00% 2:23 2:05" at bounding box center [630, 364] width 483 height 12
click at [665, 367] on div "2:06" at bounding box center [554, 366] width 332 height 5
click at [643, 367] on div "Progress Bar" at bounding box center [643, 366] width 1 height 5
click at [616, 366] on div "1:37" at bounding box center [515, 366] width 255 height 5
click at [580, 362] on div "Loaded : 70.43% 1:27 1:13" at bounding box center [630, 364] width 483 height 12
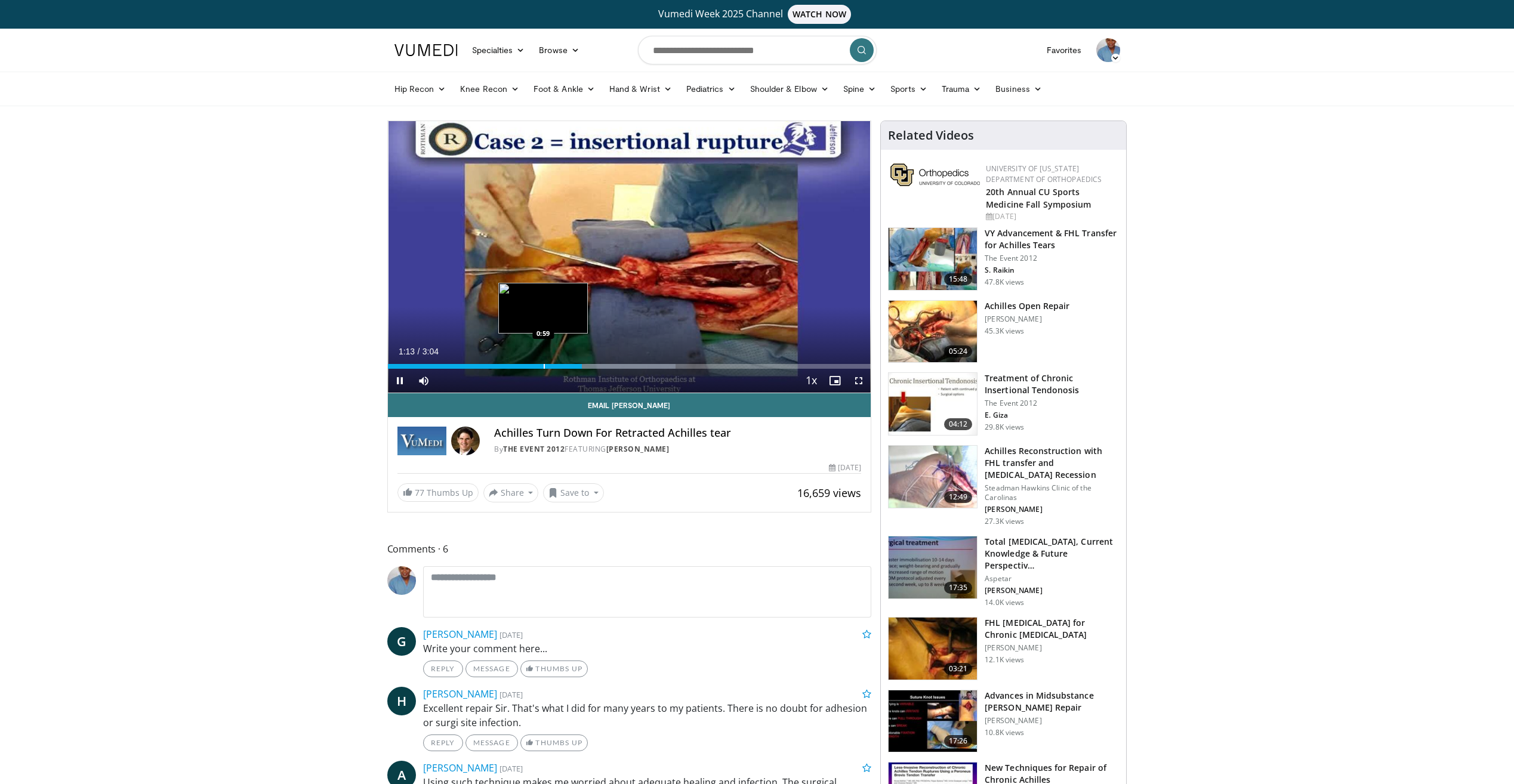
click at [544, 364] on div "Progress Bar" at bounding box center [544, 366] width 1 height 5
click at [530, 364] on div "Progress Bar" at bounding box center [530, 366] width 1 height 5
click at [502, 364] on div "Progress Bar" at bounding box center [502, 366] width 1 height 5
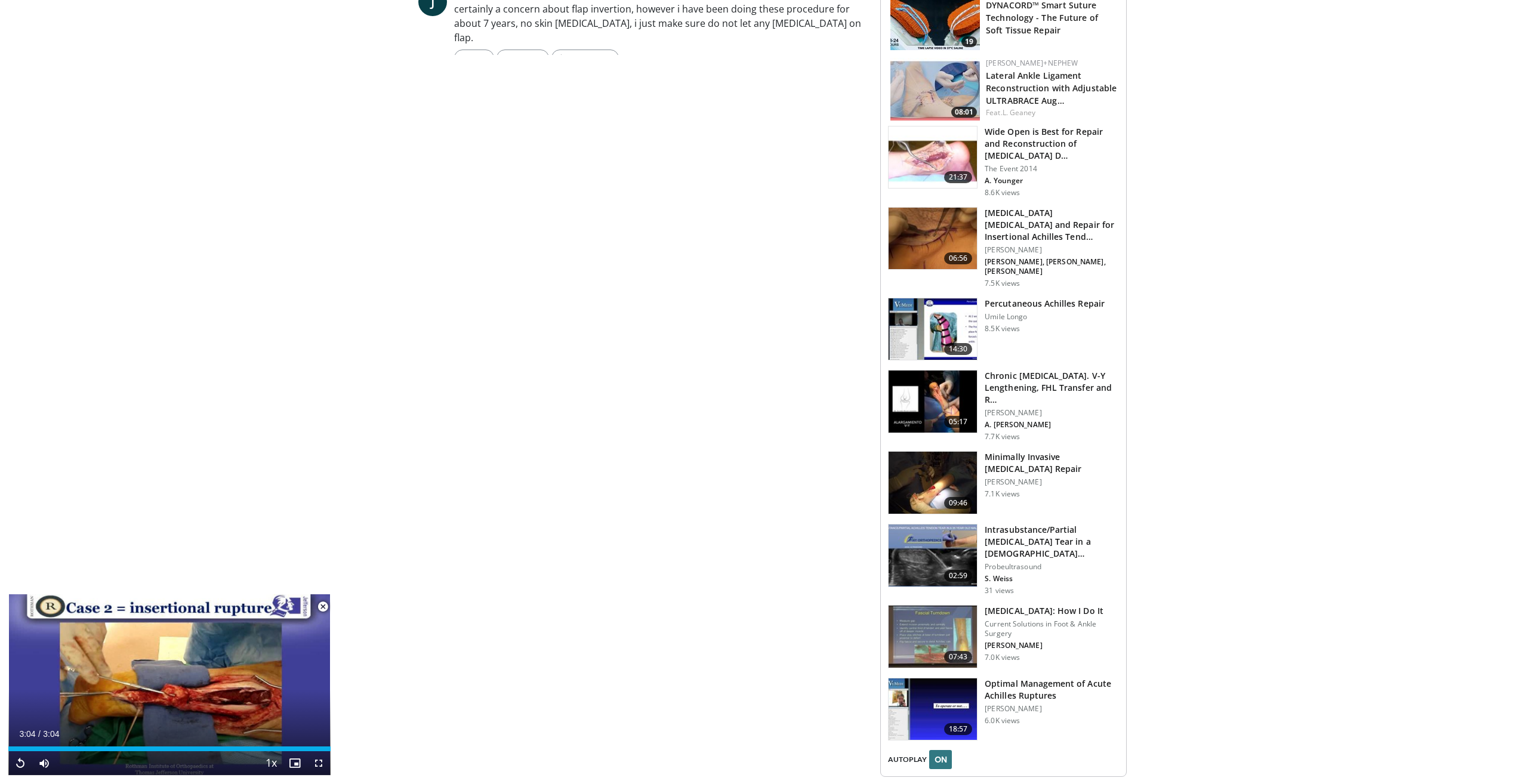
scroll to position [1014, 0]
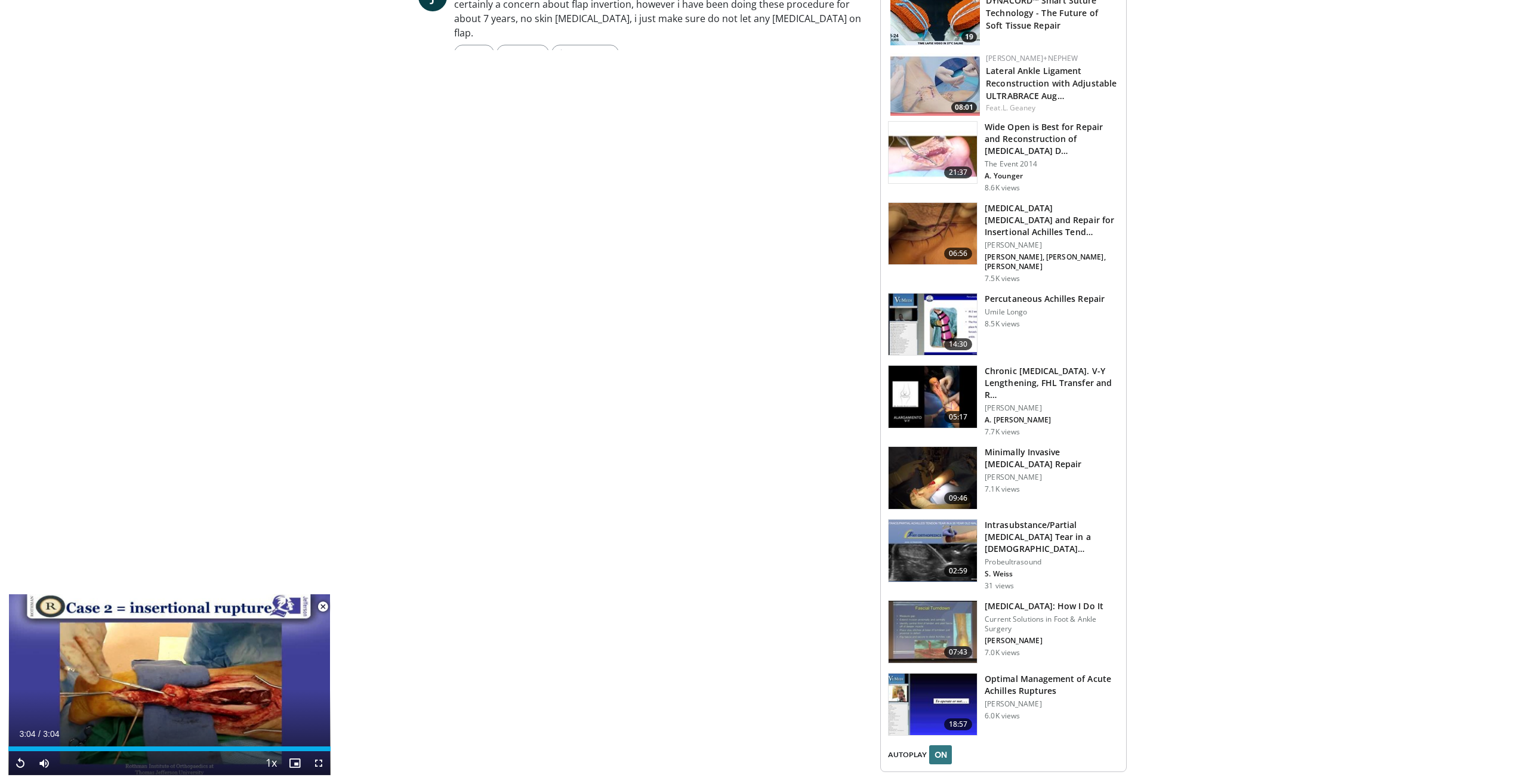
click at [1071, 600] on h3 "[MEDICAL_DATA]: How I Do It" at bounding box center [1051, 606] width 134 height 12
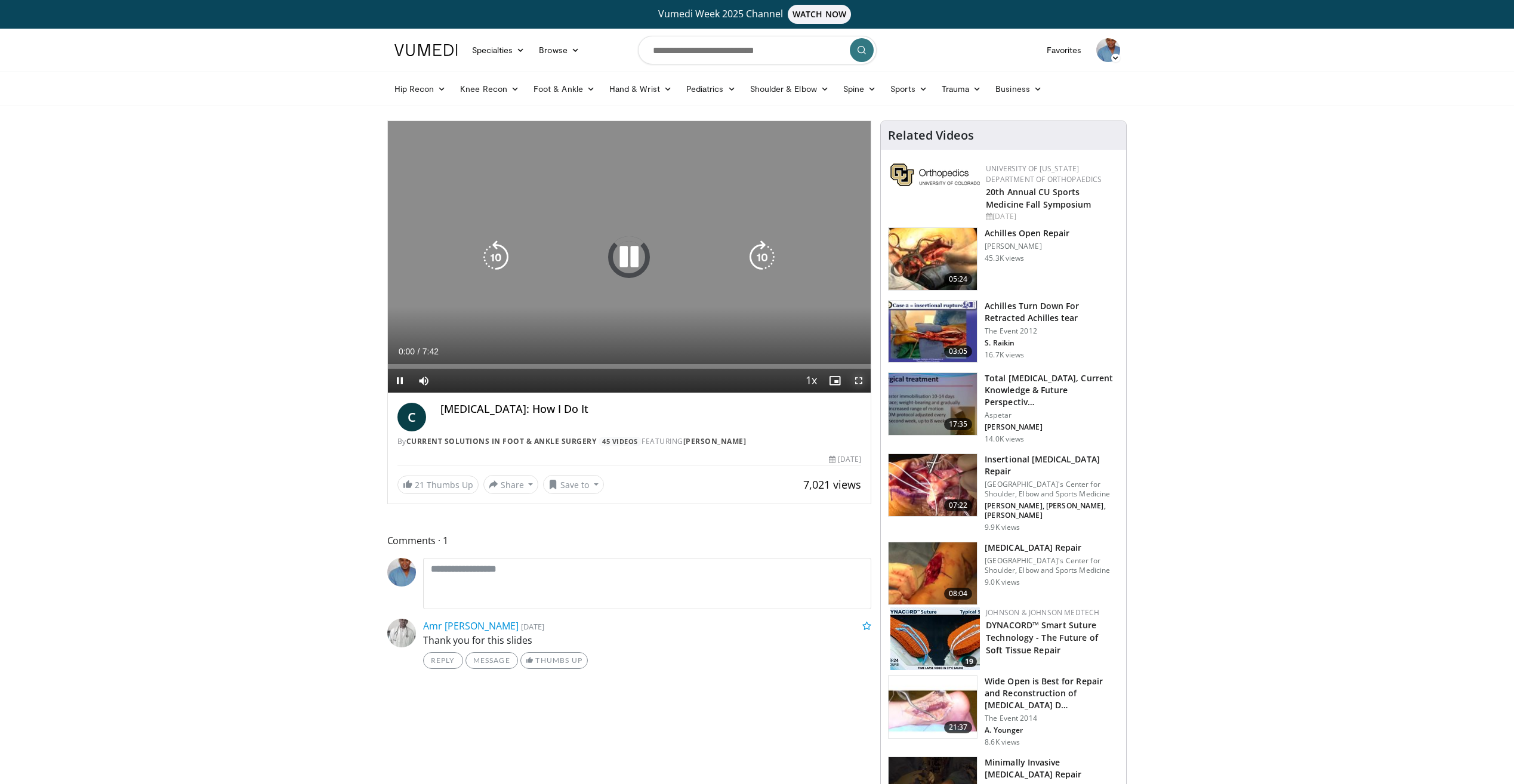
drag, startPoint x: 858, startPoint y: 379, endPoint x: 858, endPoint y: 425, distance: 46.0
click at [858, 379] on span "Video Player" at bounding box center [859, 380] width 23 height 23
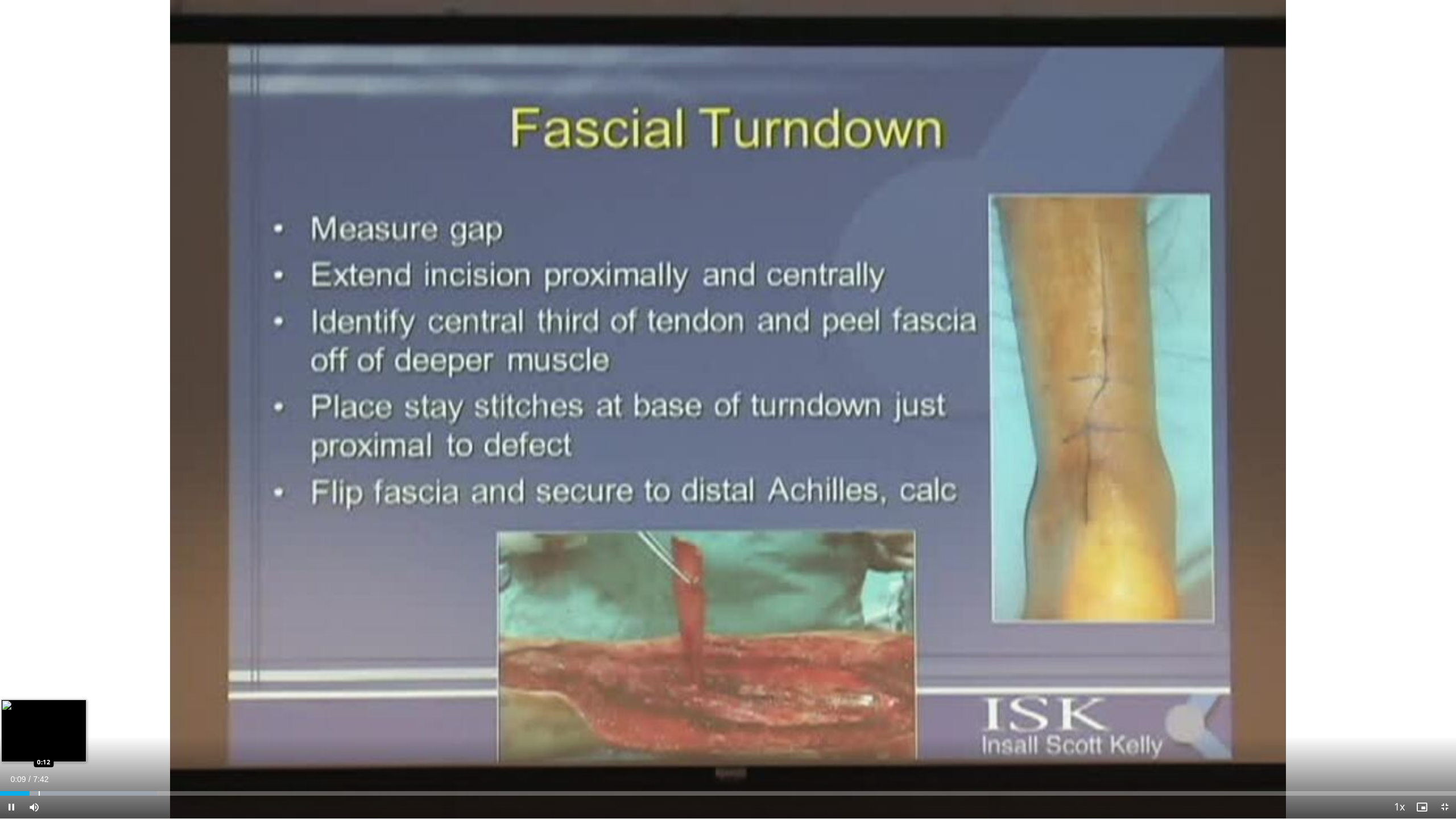
click at [38, 746] on div "Progress Bar" at bounding box center [38, 793] width 1 height 5
click at [54, 746] on div "Progress Bar" at bounding box center [54, 793] width 1 height 5
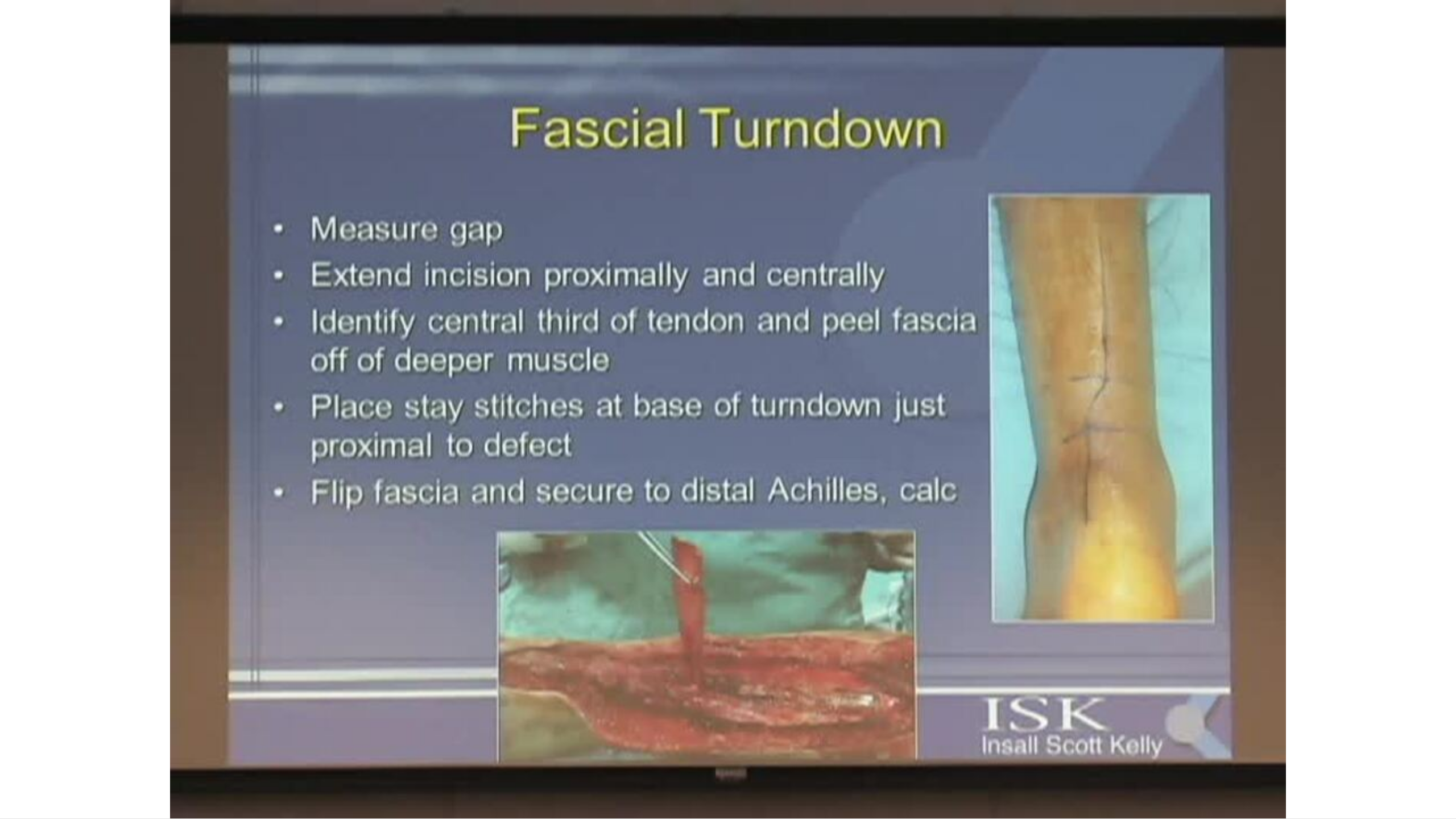
click at [68, 746] on video-js "**********" at bounding box center [728, 409] width 1456 height 819
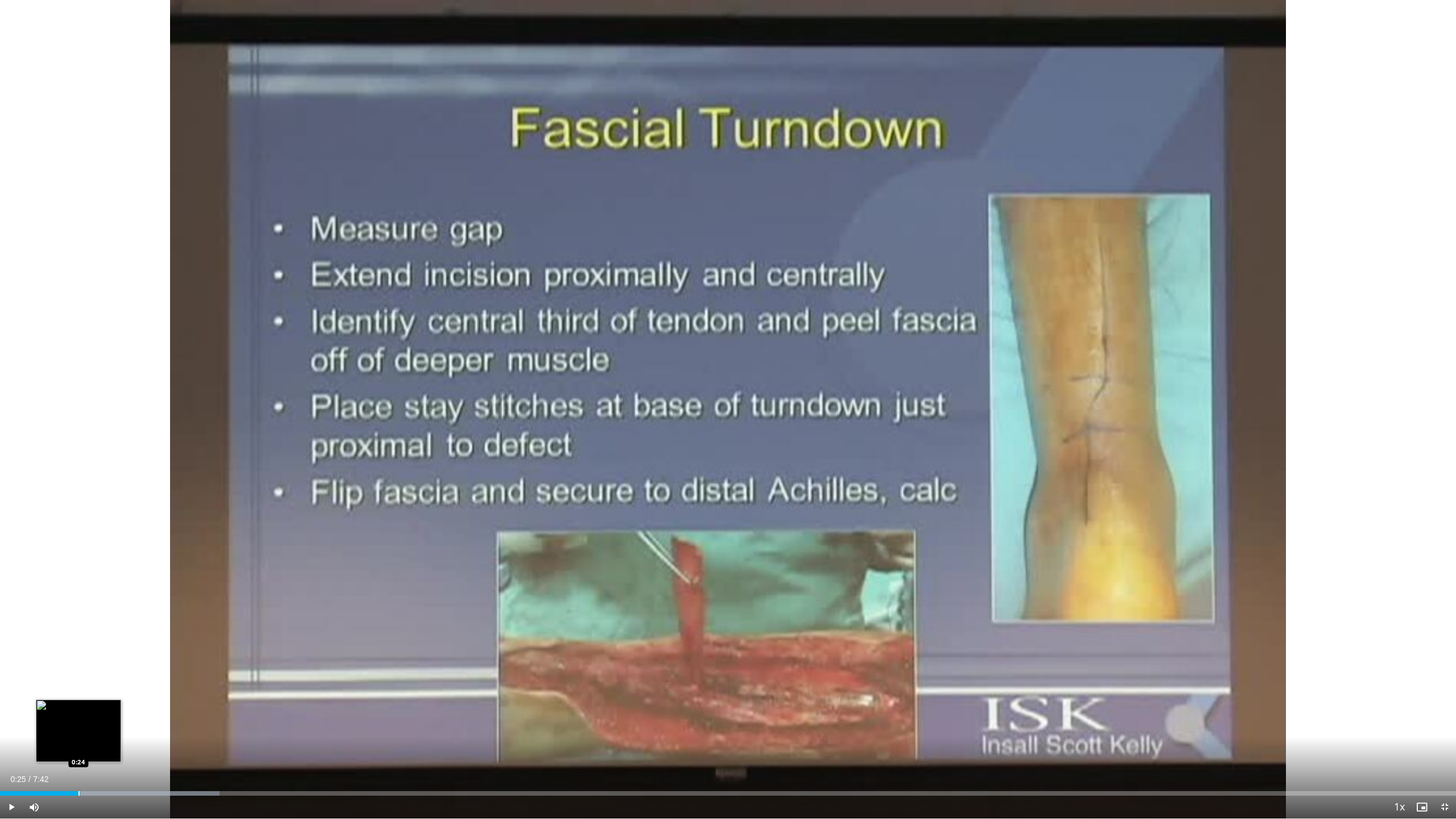
click at [80, 746] on div "Loaded : 15.09% 0:25 0:24" at bounding box center [728, 793] width 1456 height 5
click at [104, 746] on div "Progress Bar" at bounding box center [104, 793] width 1 height 5
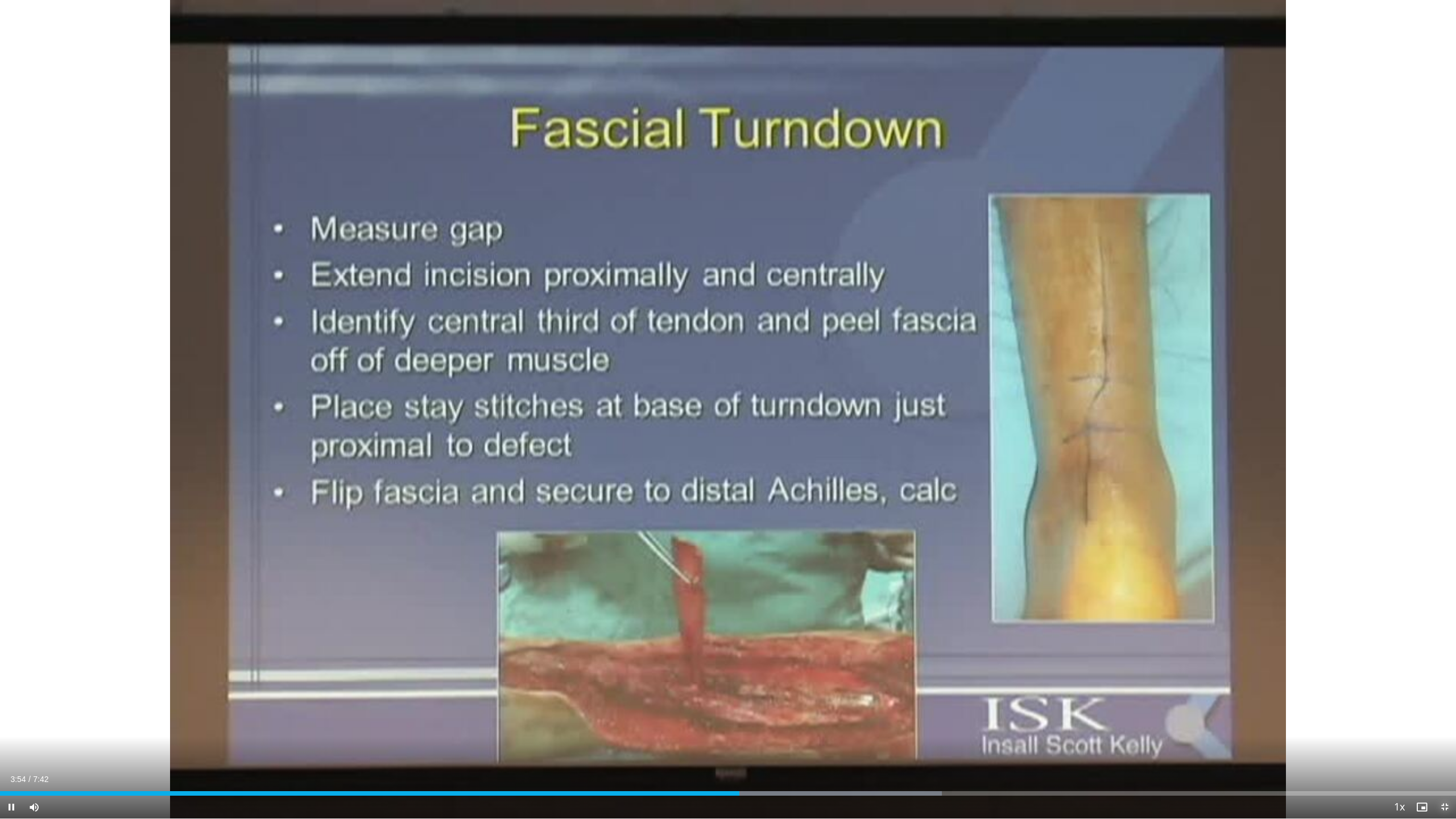
click at [1442, 746] on span "Video Player" at bounding box center [1445, 807] width 22 height 22
